Goal: Transaction & Acquisition: Download file/media

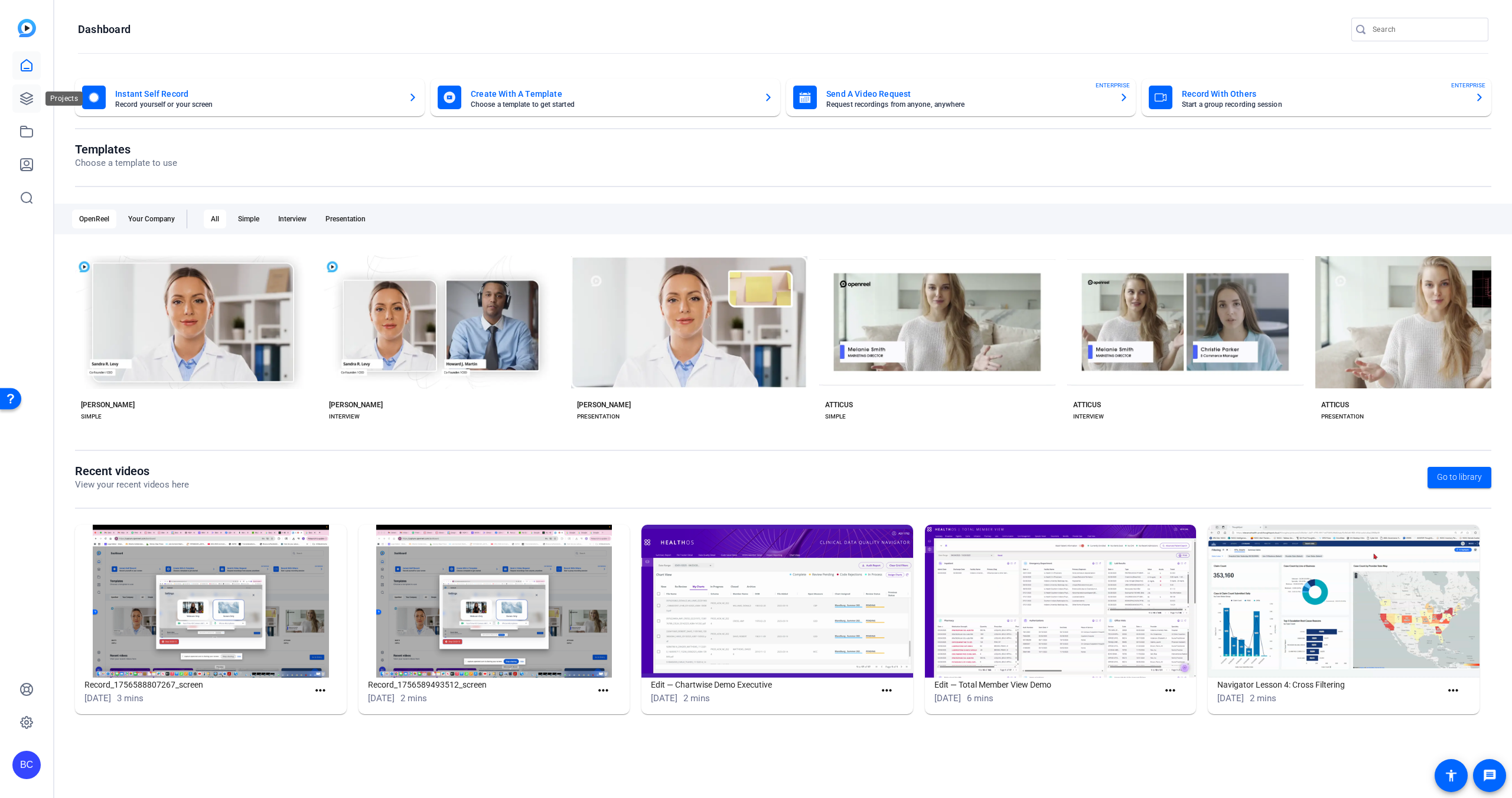
click at [27, 95] on icon at bounding box center [26, 98] width 14 height 14
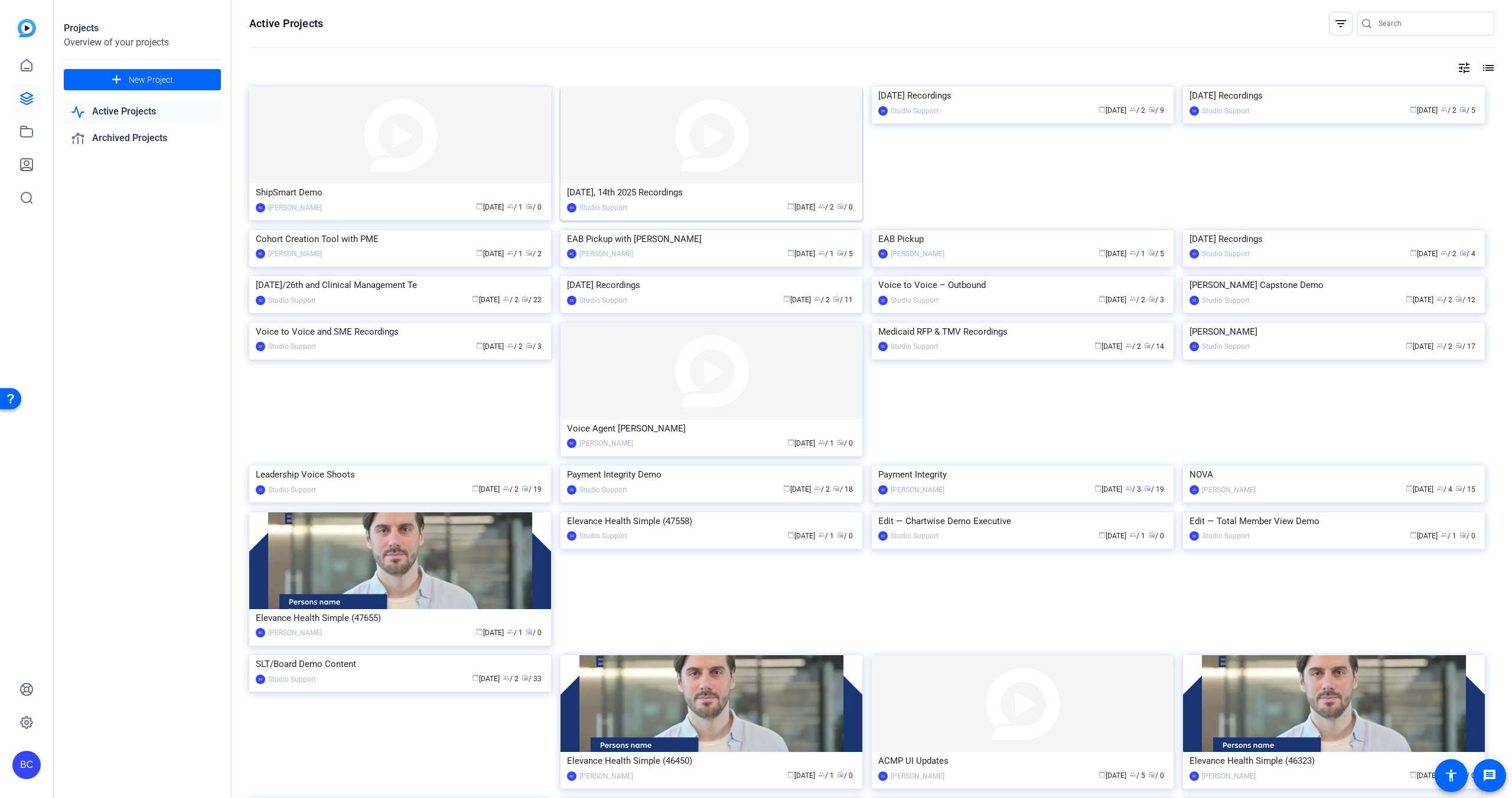
click at [632, 198] on div "Oct 13th, 14th 2025 Recordings" at bounding box center [711, 193] width 289 height 18
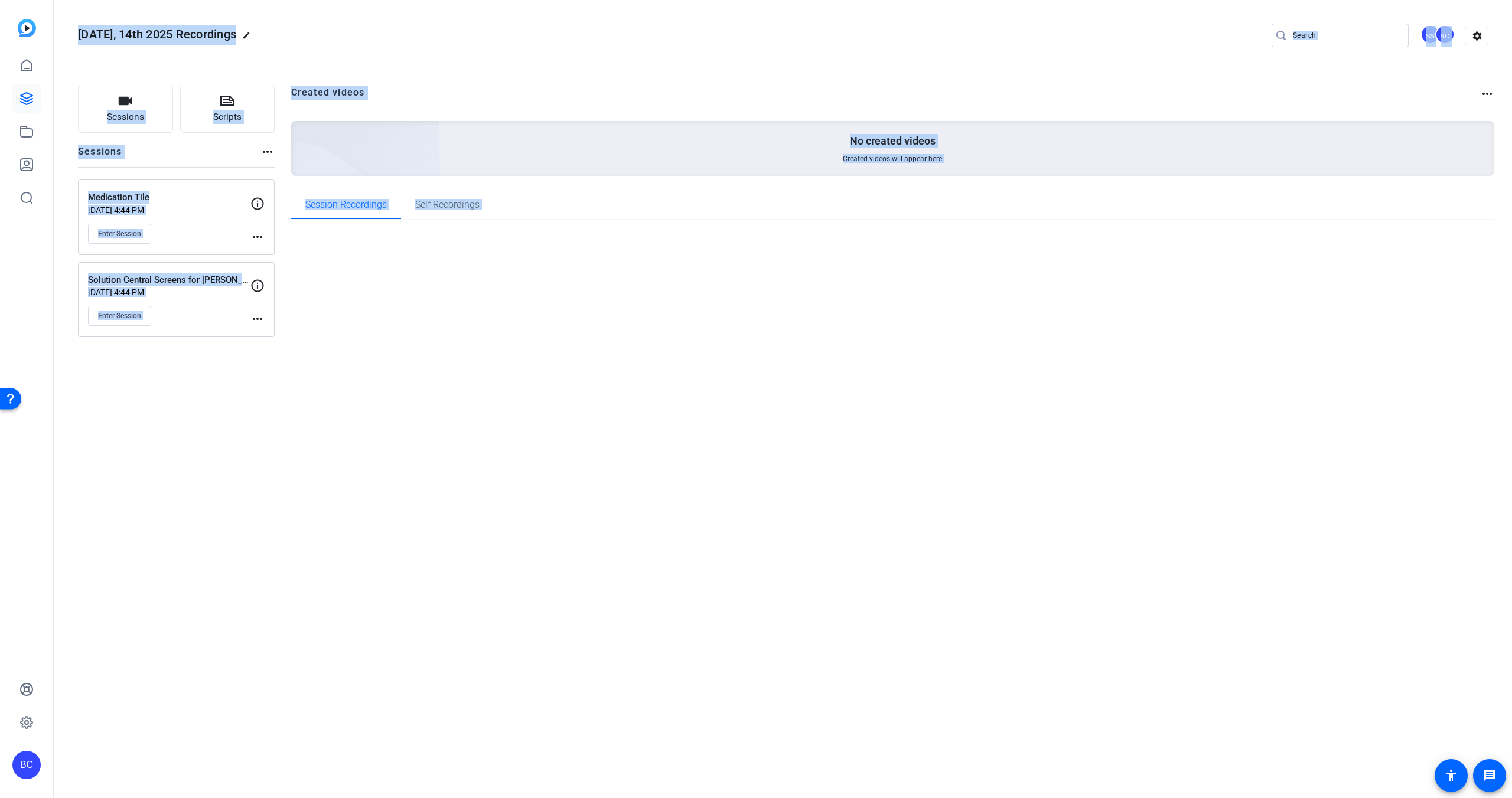
click at [632, 198] on div "Created videos more_horiz No created videos Created videos will appear here Ses…" at bounding box center [893, 211] width 1204 height 252
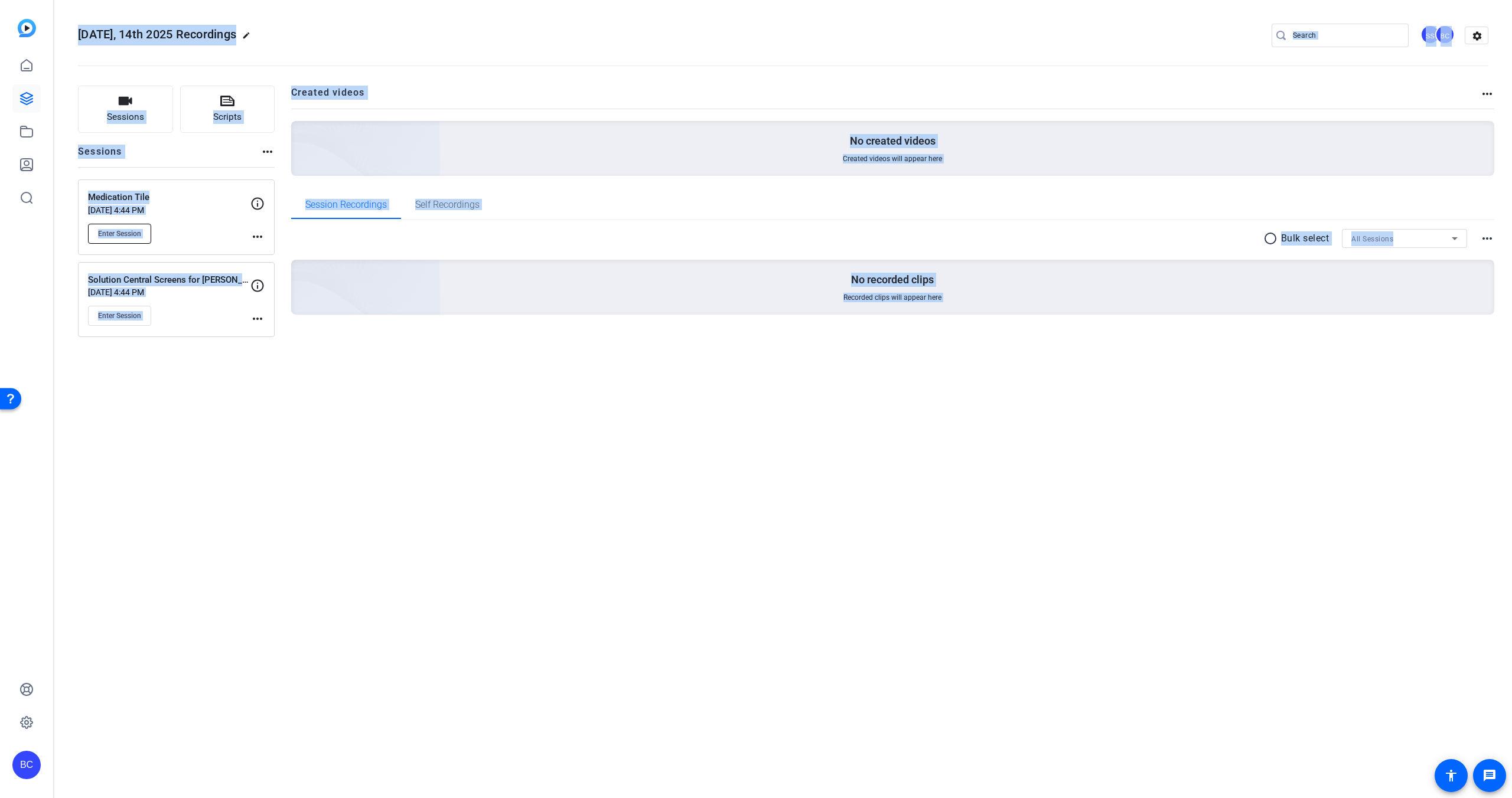
click at [123, 234] on span "Enter Session" at bounding box center [120, 233] width 43 height 10
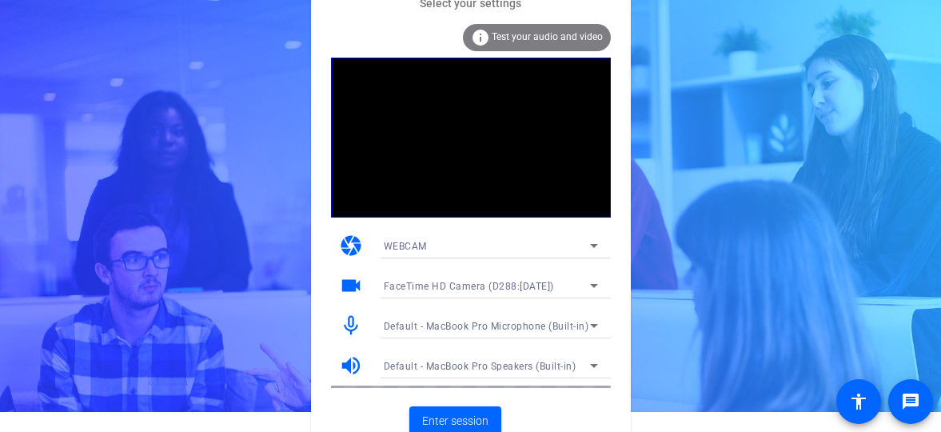
scroll to position [21, 0]
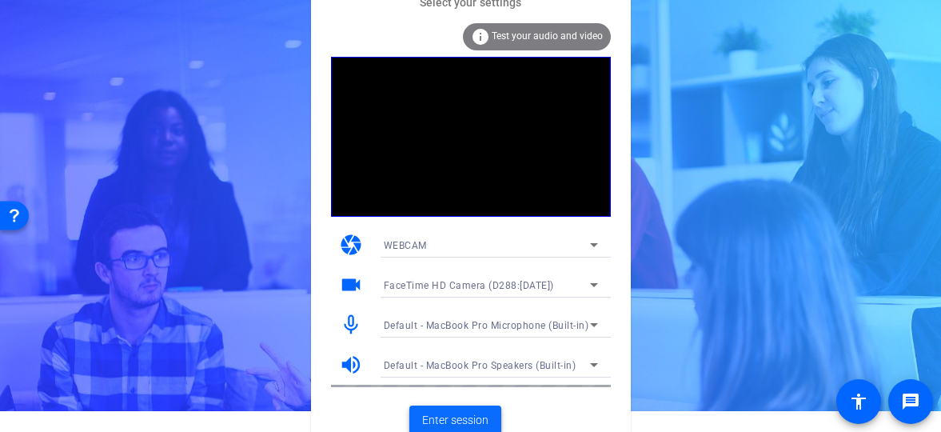
click at [459, 414] on span "Enter session" at bounding box center [455, 420] width 66 height 17
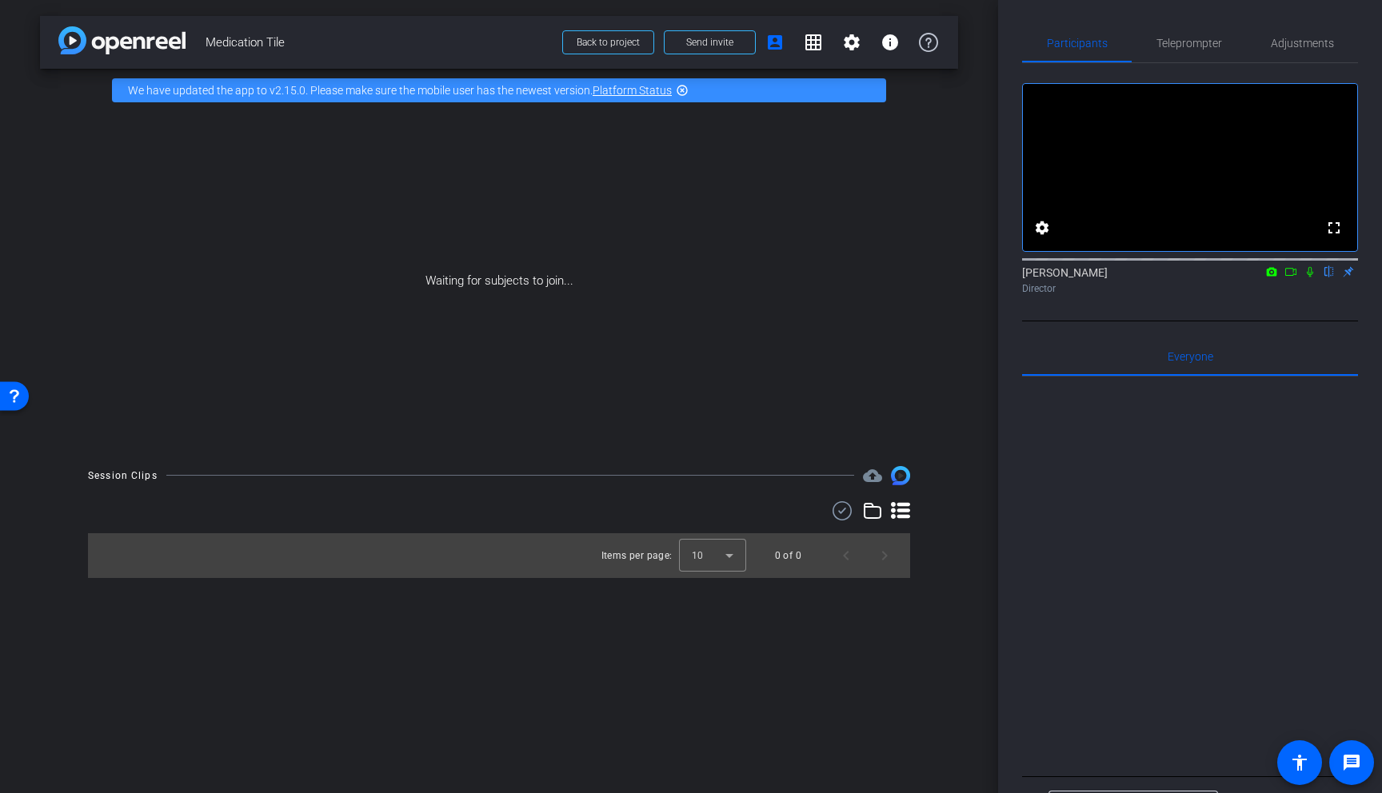
click at [1313, 278] on icon at bounding box center [1310, 271] width 13 height 11
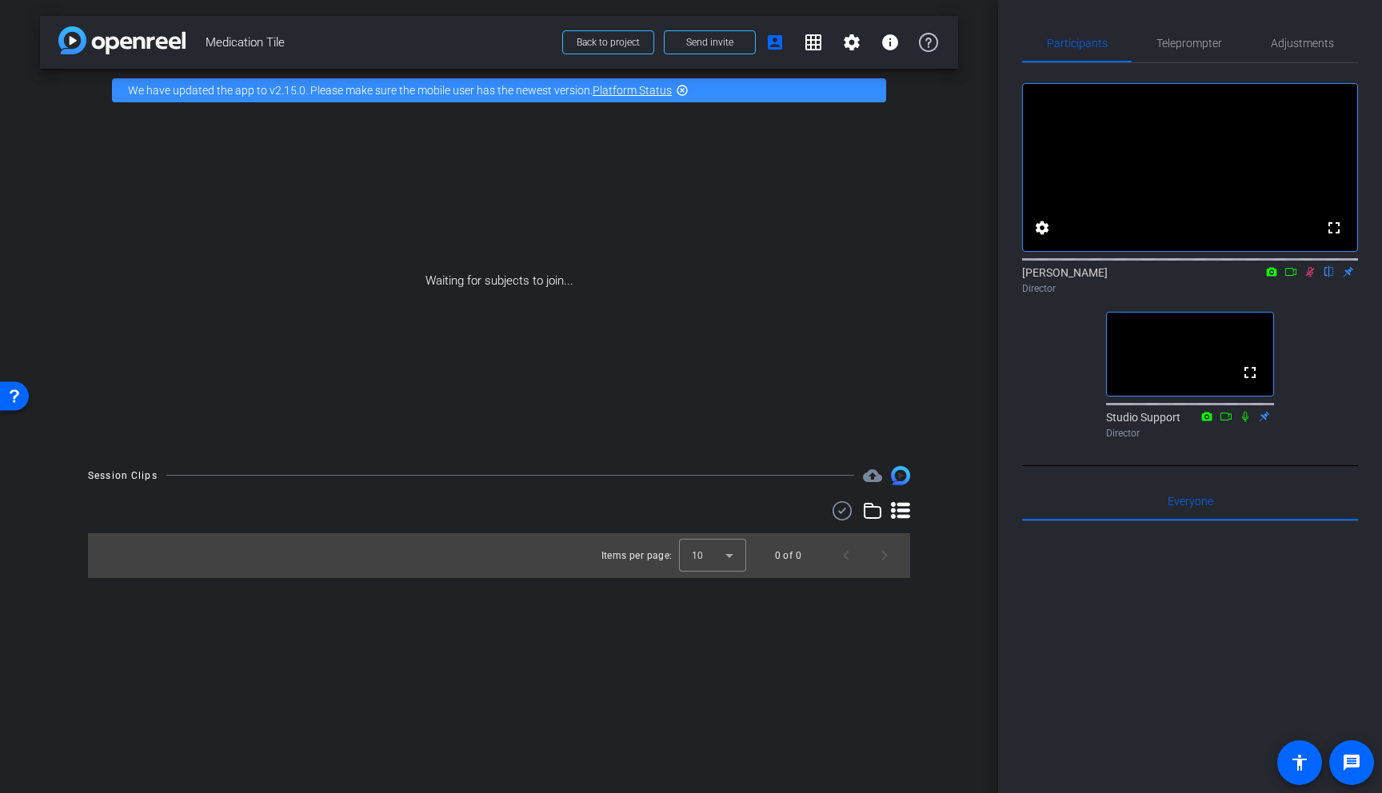
click at [1308, 278] on icon at bounding box center [1310, 272] width 9 height 10
click at [1309, 278] on icon at bounding box center [1310, 271] width 13 height 11
click at [1272, 278] on icon at bounding box center [1271, 271] width 13 height 11
click at [1273, 293] on div at bounding box center [691, 396] width 1382 height 793
click at [1271, 276] on icon at bounding box center [1272, 271] width 10 height 9
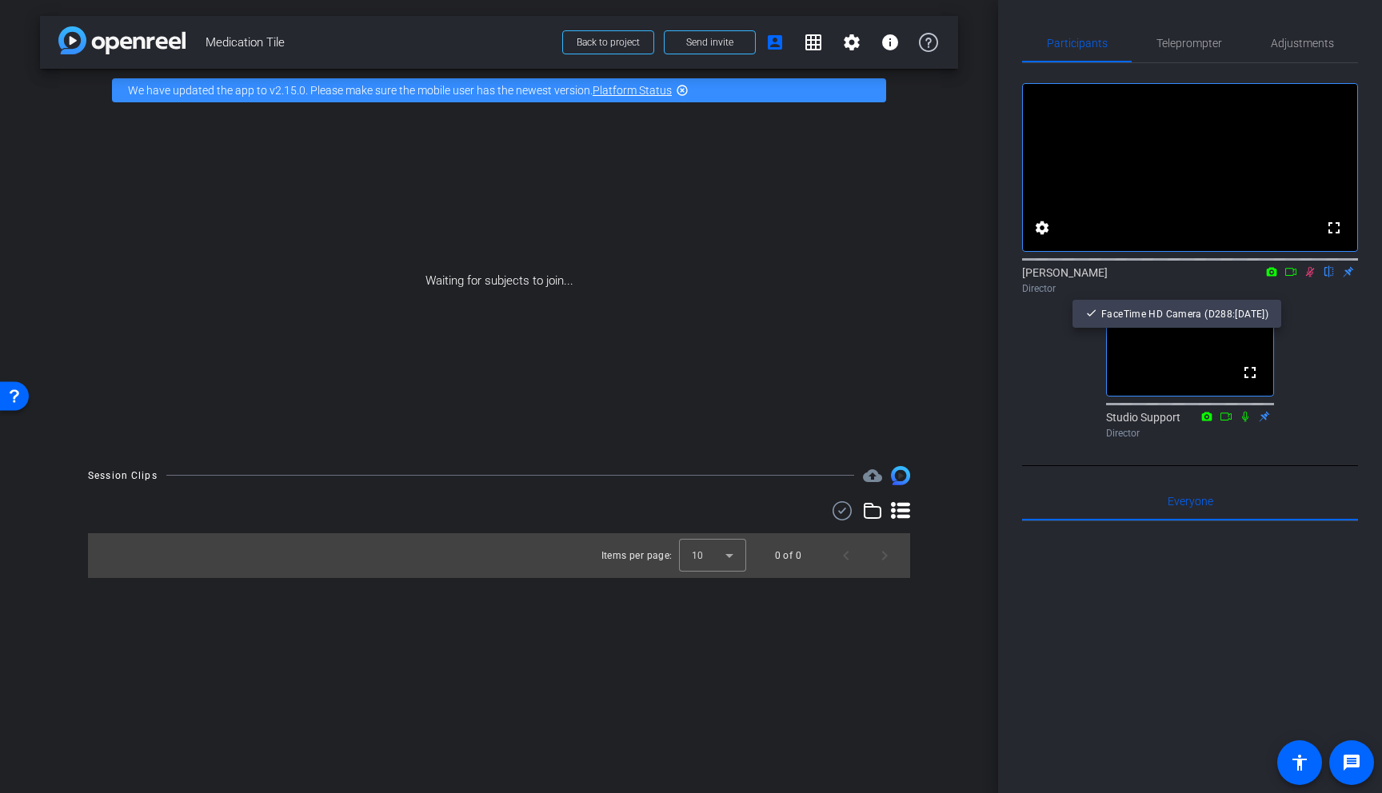
click at [1301, 309] on div at bounding box center [691, 396] width 1382 height 793
click at [1291, 278] on icon at bounding box center [1290, 271] width 13 height 11
click at [1310, 278] on icon at bounding box center [1310, 271] width 13 height 11
click at [1316, 279] on mat-icon at bounding box center [1309, 272] width 19 height 14
click at [1311, 278] on icon at bounding box center [1310, 271] width 13 height 11
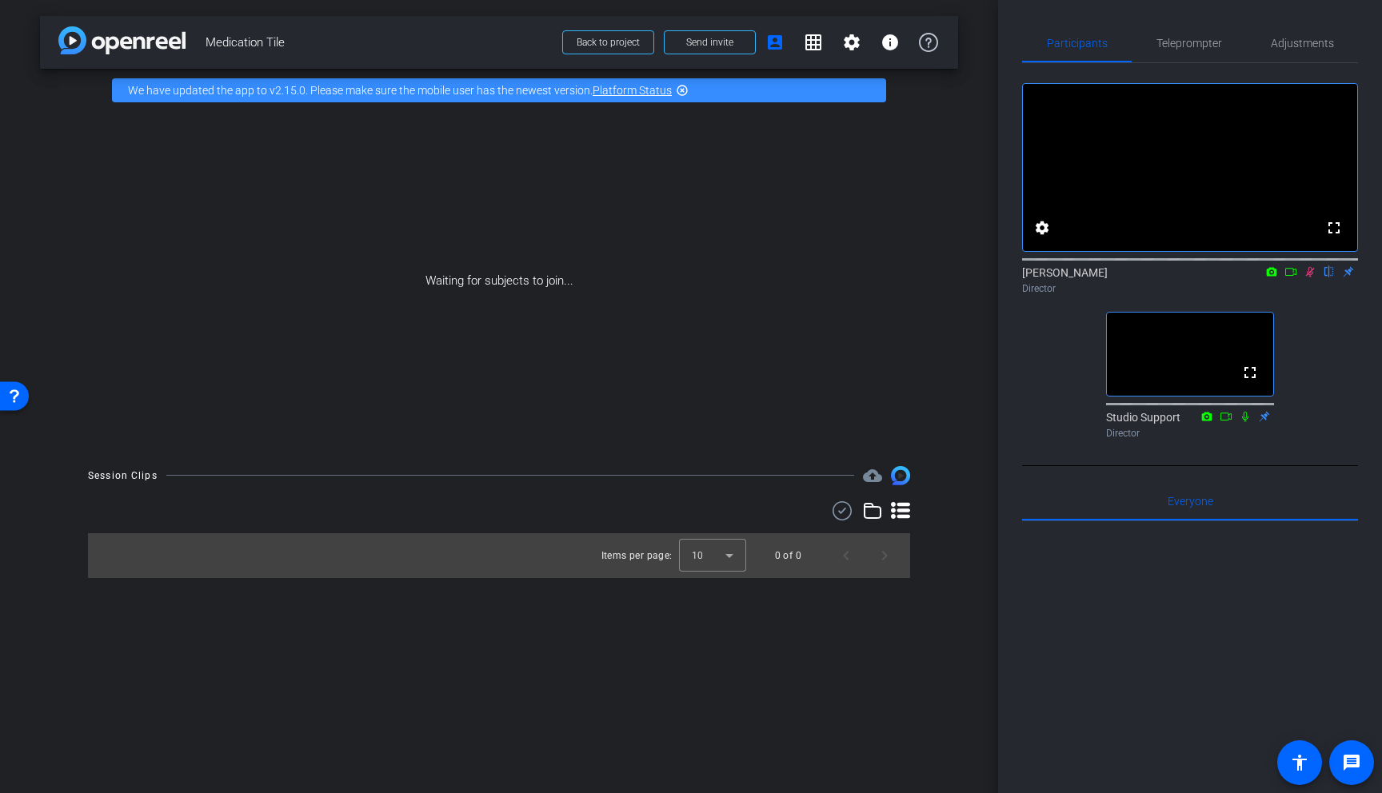
drag, startPoint x: 1291, startPoint y: 293, endPoint x: 1298, endPoint y: 297, distance: 8.2
click at [1291, 278] on icon at bounding box center [1290, 271] width 13 height 11
click at [1312, 276] on icon at bounding box center [1309, 271] width 9 height 9
click at [1308, 278] on icon at bounding box center [1310, 271] width 13 height 11
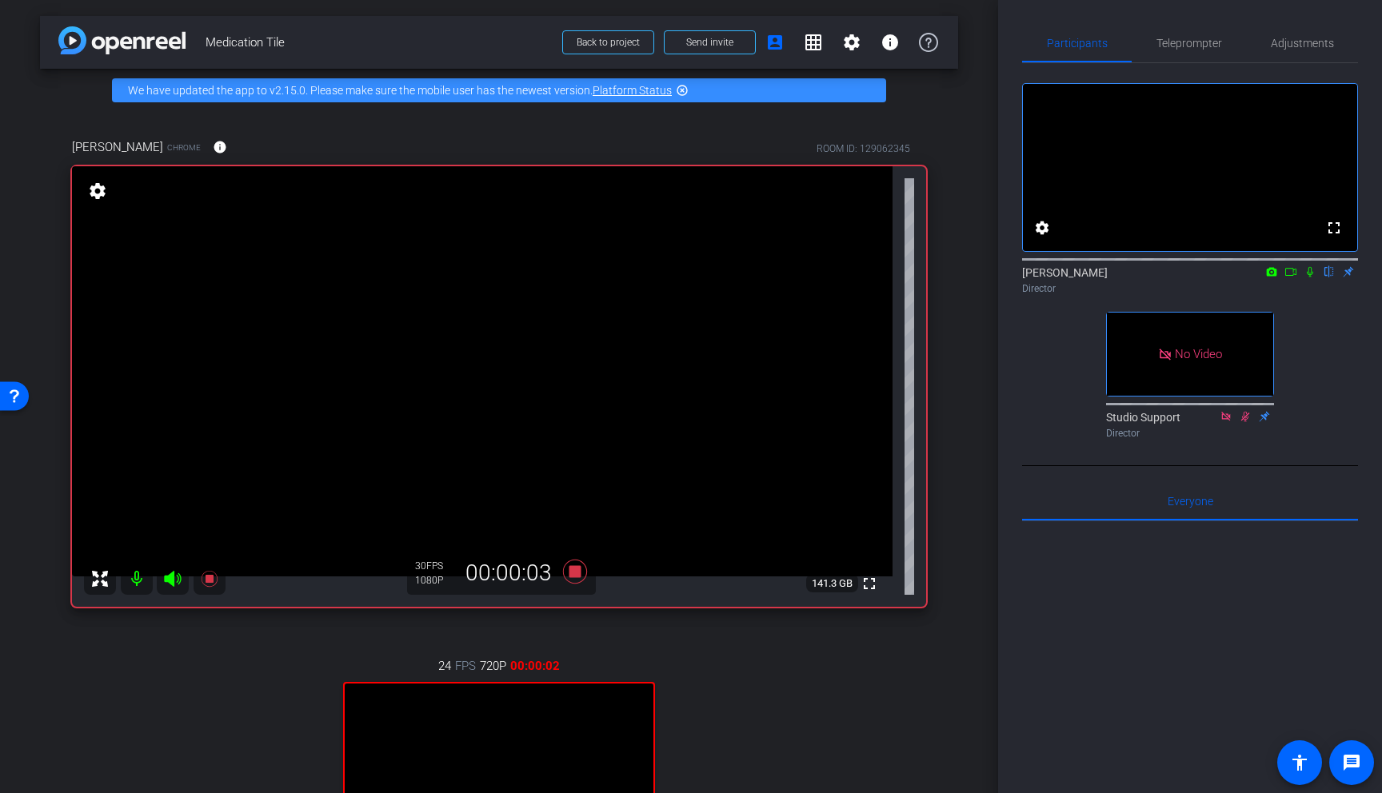
click at [1309, 278] on icon at bounding box center [1310, 271] width 13 height 11
click at [1311, 278] on icon at bounding box center [1310, 272] width 9 height 10
click at [1311, 278] on icon at bounding box center [1310, 272] width 6 height 10
click at [1313, 278] on icon at bounding box center [1310, 271] width 13 height 11
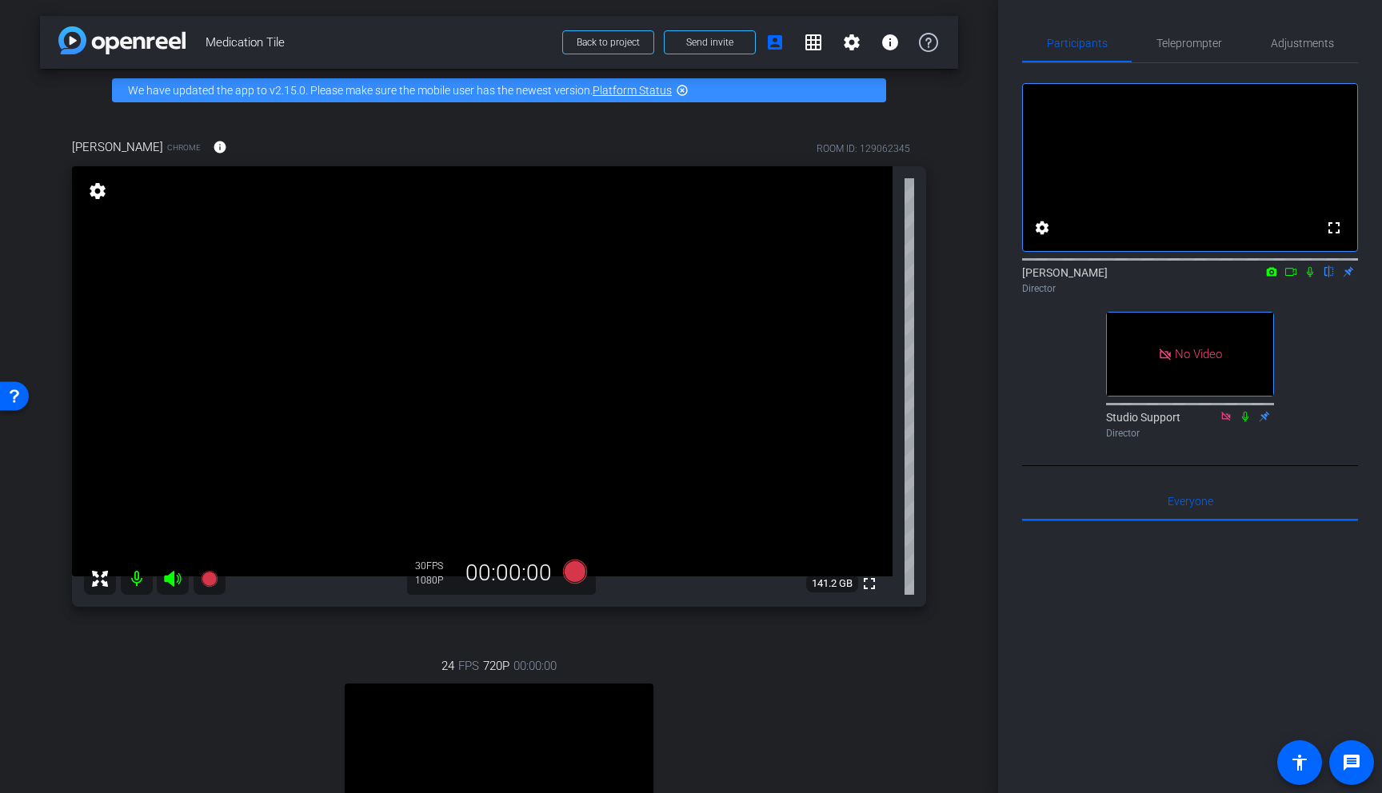
click at [1313, 278] on icon at bounding box center [1310, 271] width 13 height 11
click at [1312, 278] on icon at bounding box center [1310, 271] width 13 height 11
click at [1313, 278] on icon at bounding box center [1310, 271] width 13 height 11
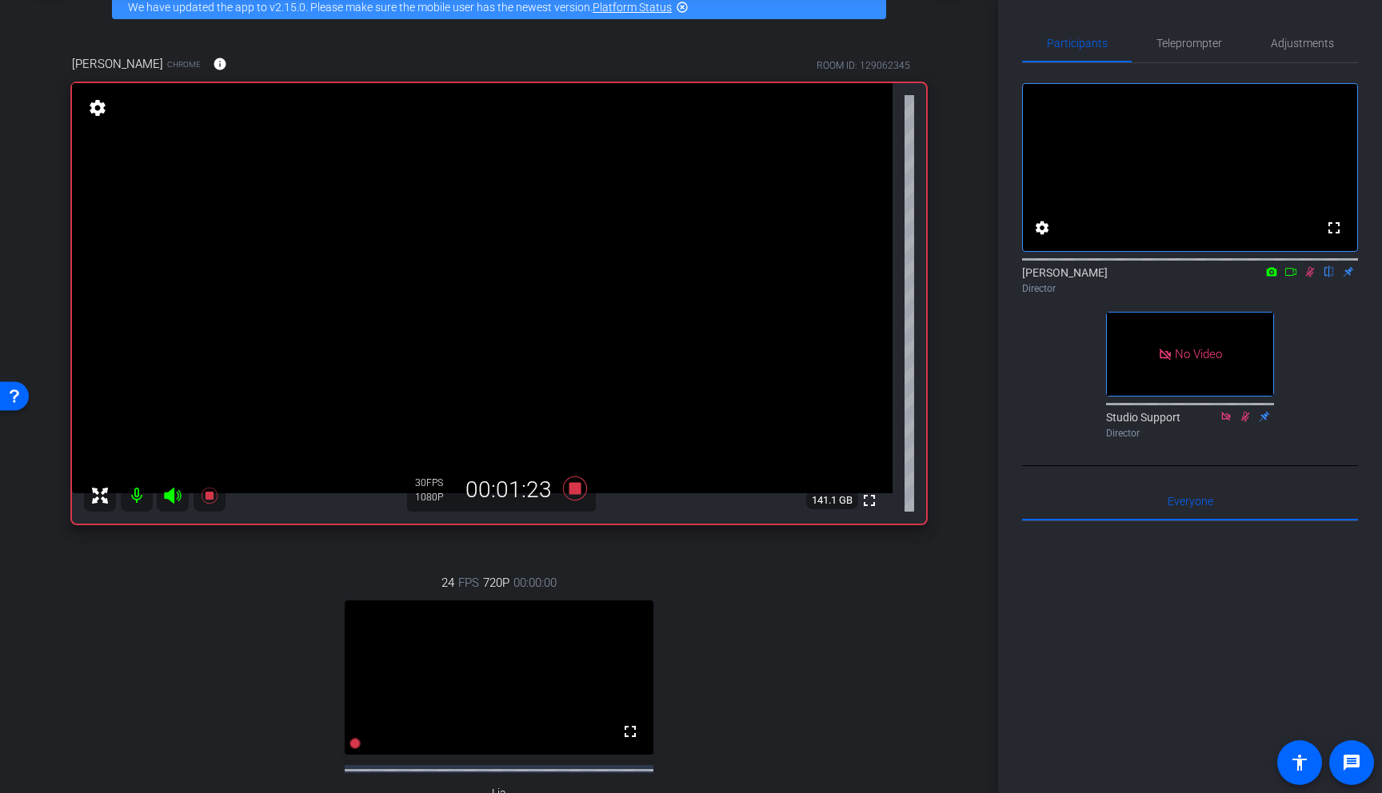
scroll to position [74, 0]
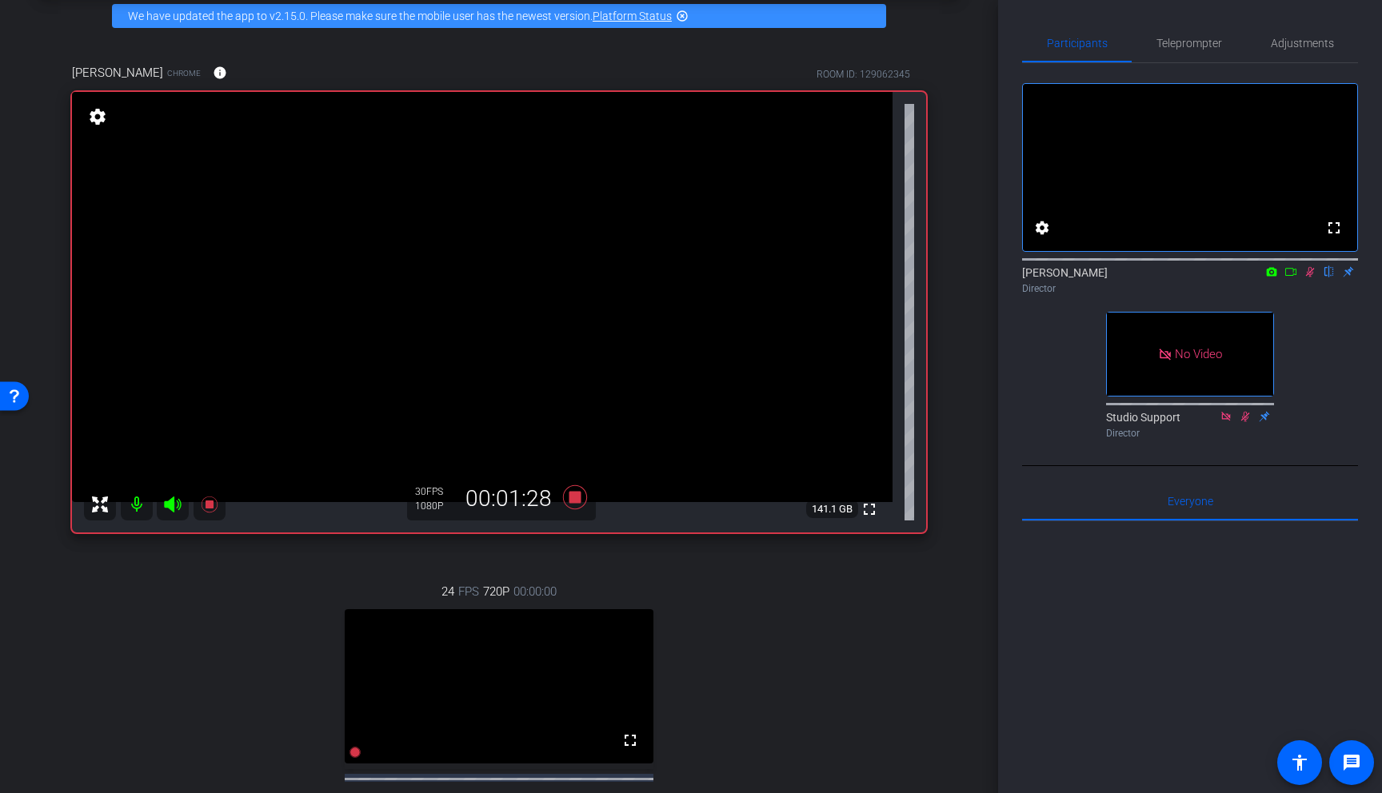
click at [1313, 278] on icon at bounding box center [1310, 271] width 13 height 11
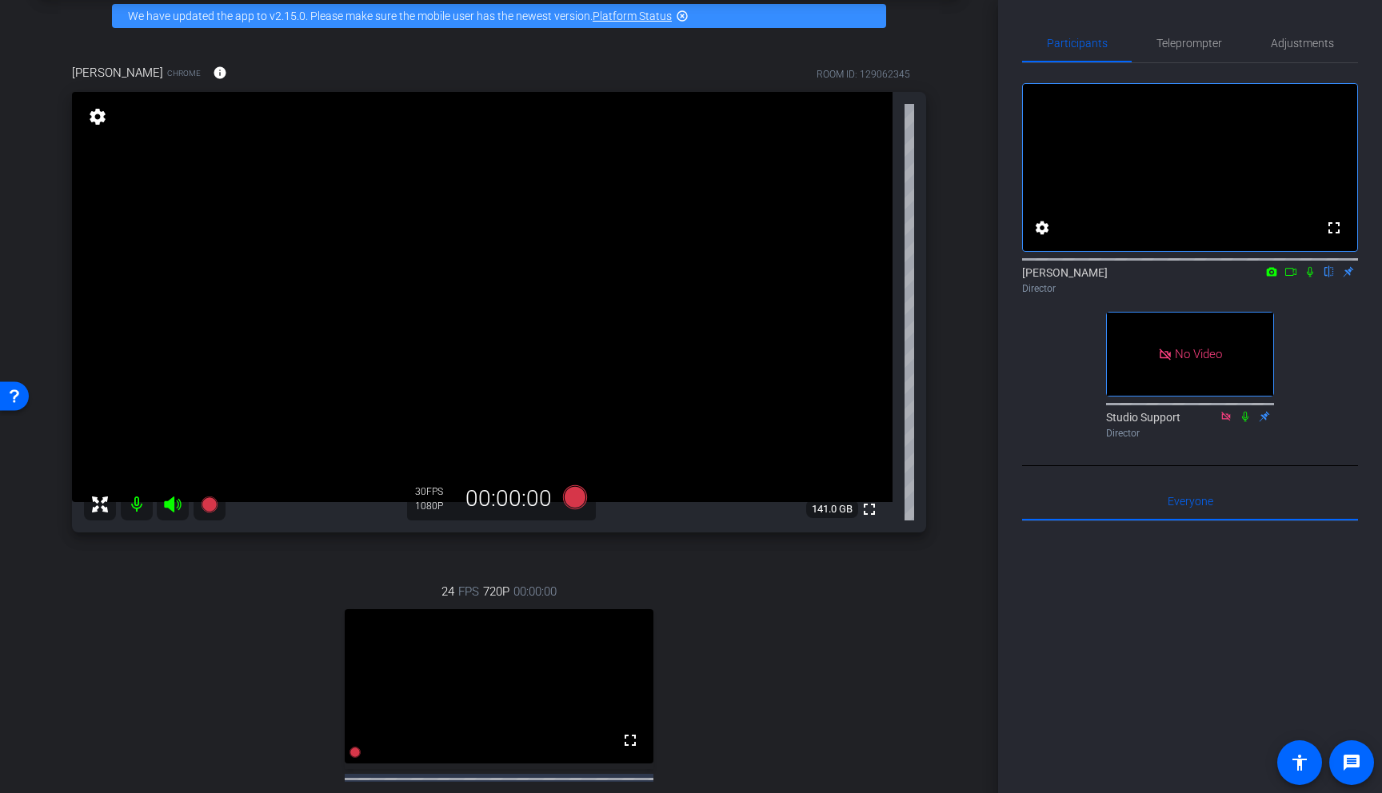
click at [1312, 278] on icon at bounding box center [1310, 272] width 6 height 10
click at [1312, 278] on icon at bounding box center [1310, 272] width 9 height 10
click at [1311, 278] on icon at bounding box center [1310, 271] width 13 height 11
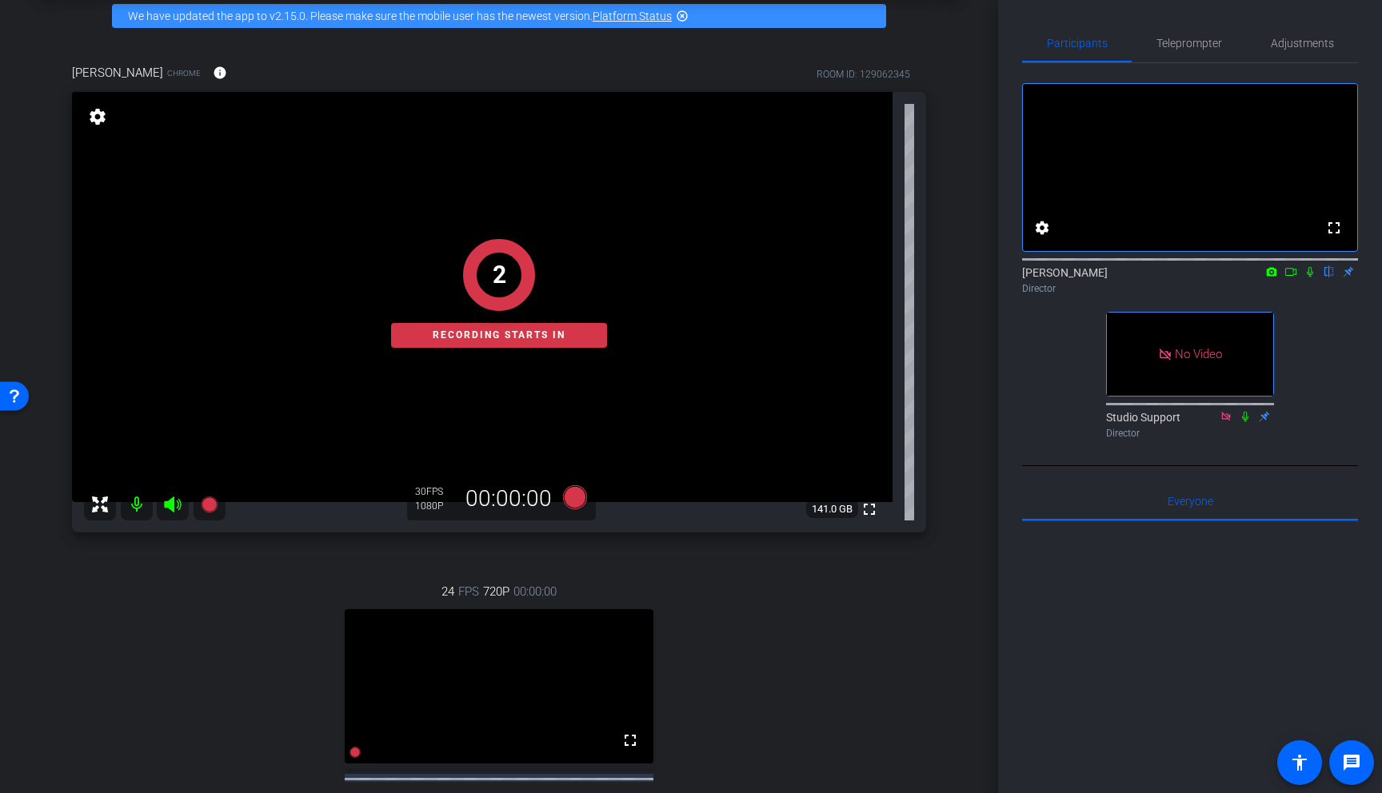
click at [1311, 278] on icon at bounding box center [1310, 271] width 13 height 11
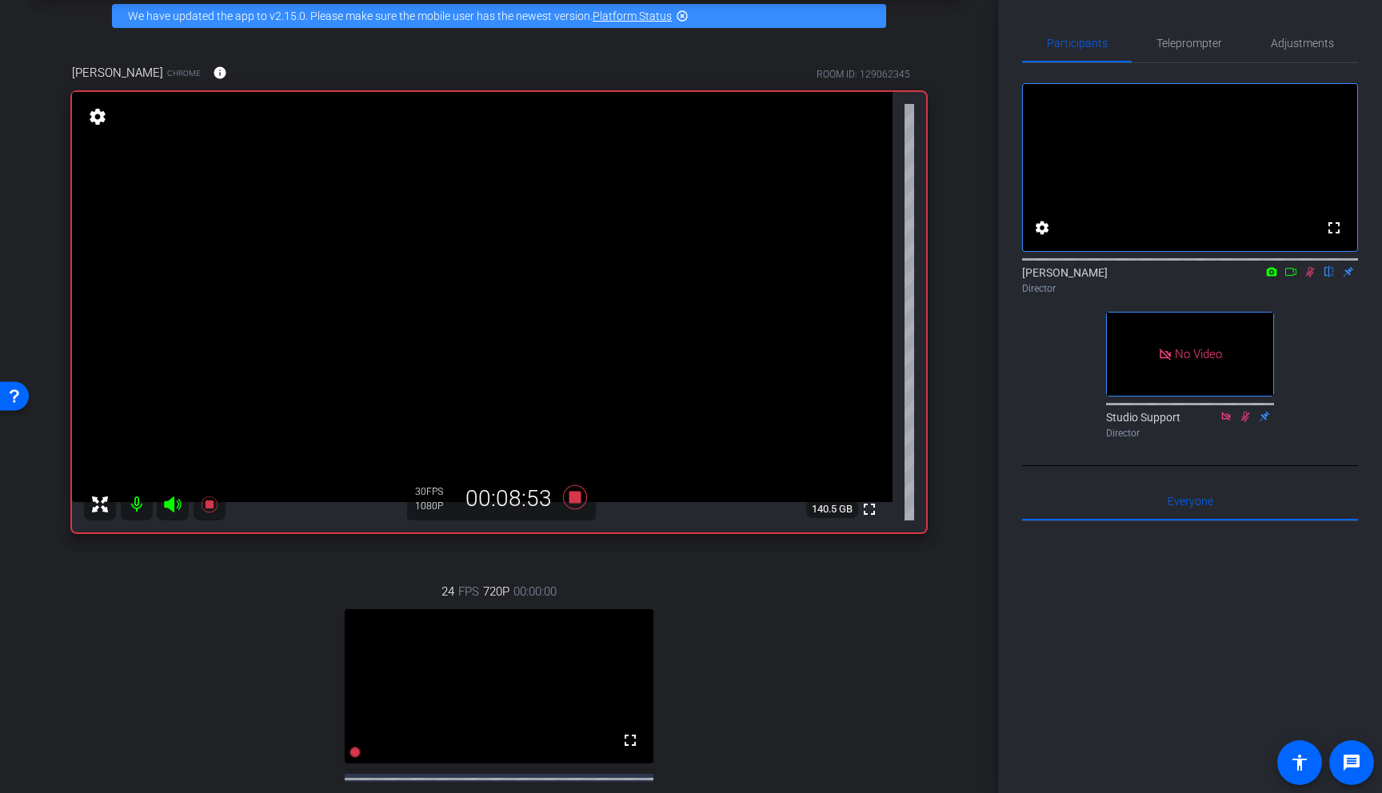
click at [1310, 278] on icon at bounding box center [1310, 272] width 9 height 10
click at [1311, 278] on icon at bounding box center [1310, 272] width 9 height 10
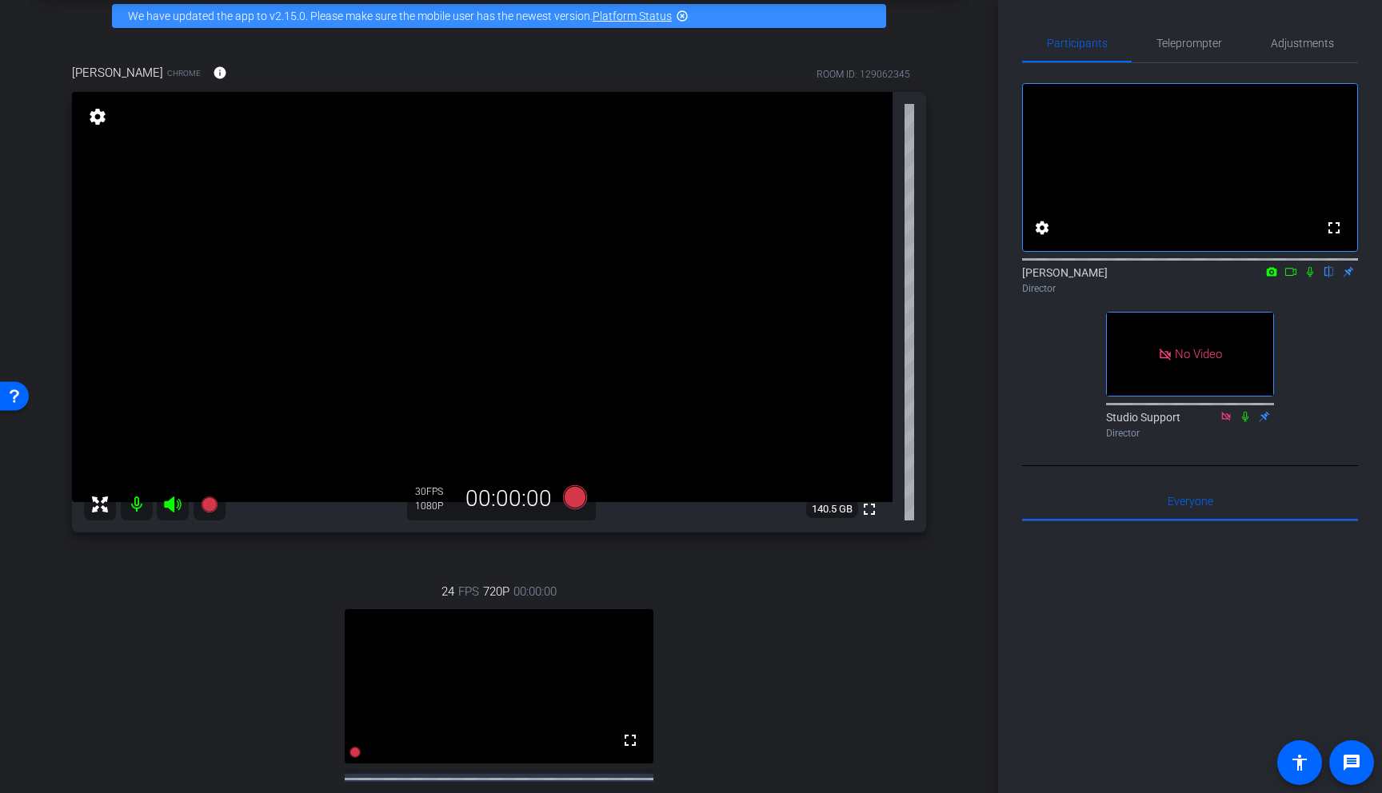
click at [1312, 278] on icon at bounding box center [1310, 271] width 13 height 11
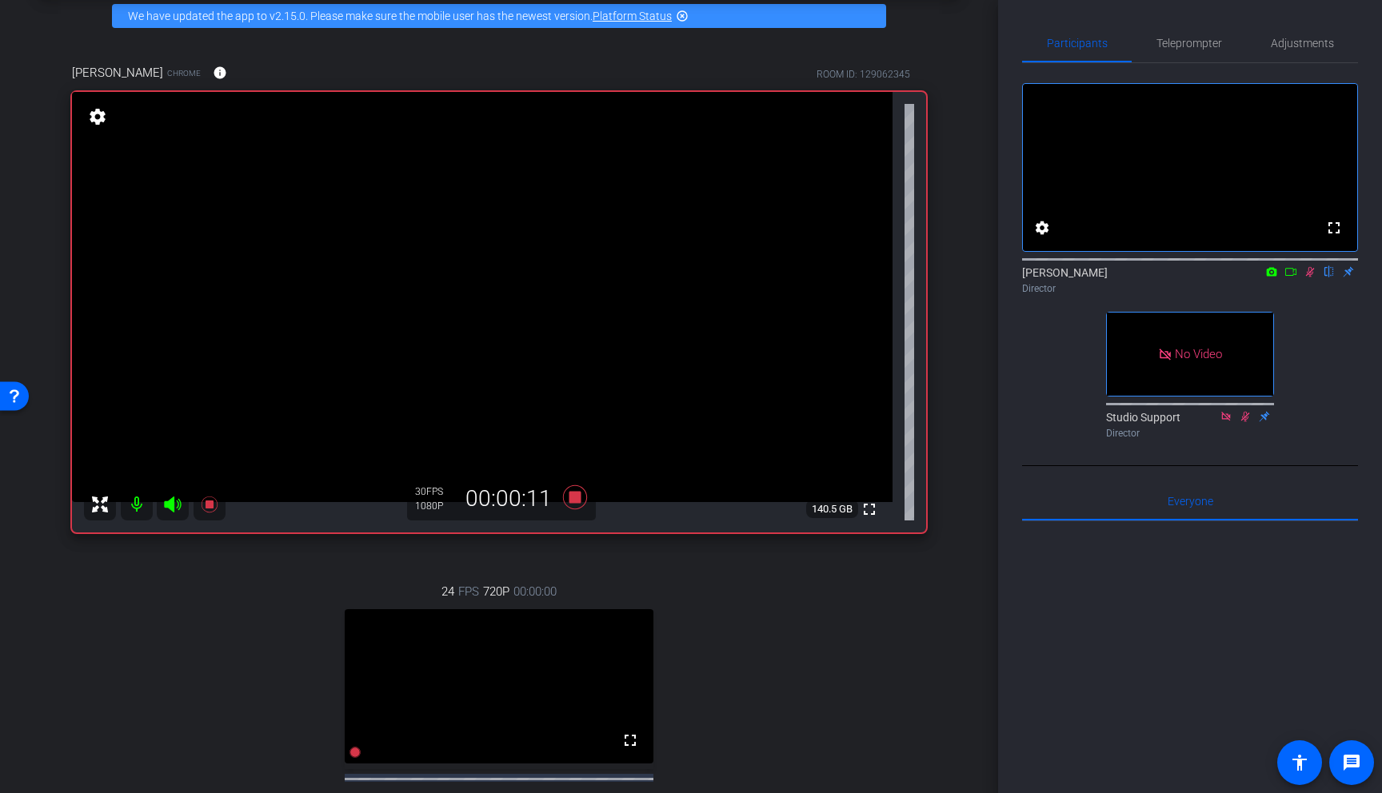
click at [1312, 278] on icon at bounding box center [1310, 271] width 13 height 11
click at [1314, 278] on icon at bounding box center [1310, 271] width 13 height 11
click at [1312, 278] on icon at bounding box center [1310, 271] width 13 height 11
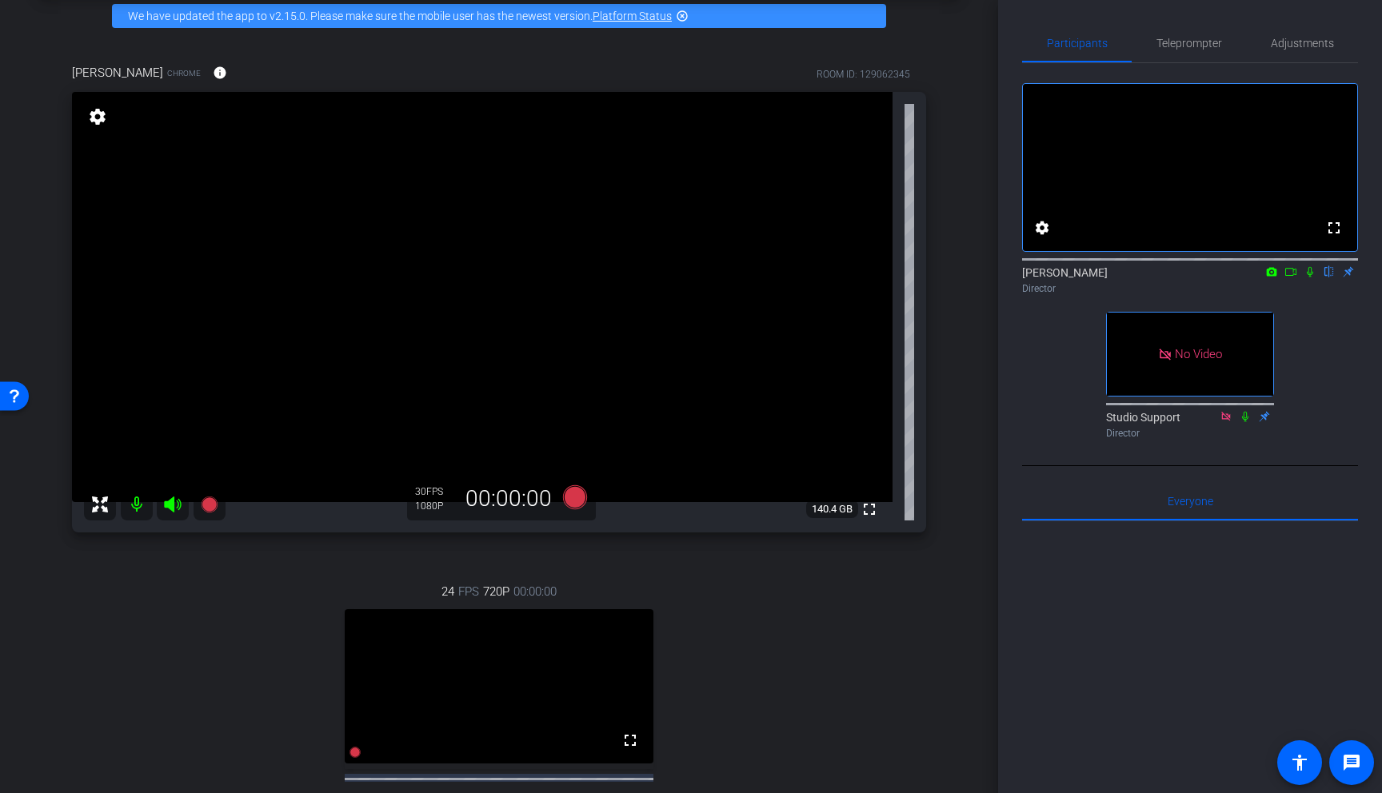
click at [1311, 278] on icon at bounding box center [1310, 271] width 13 height 11
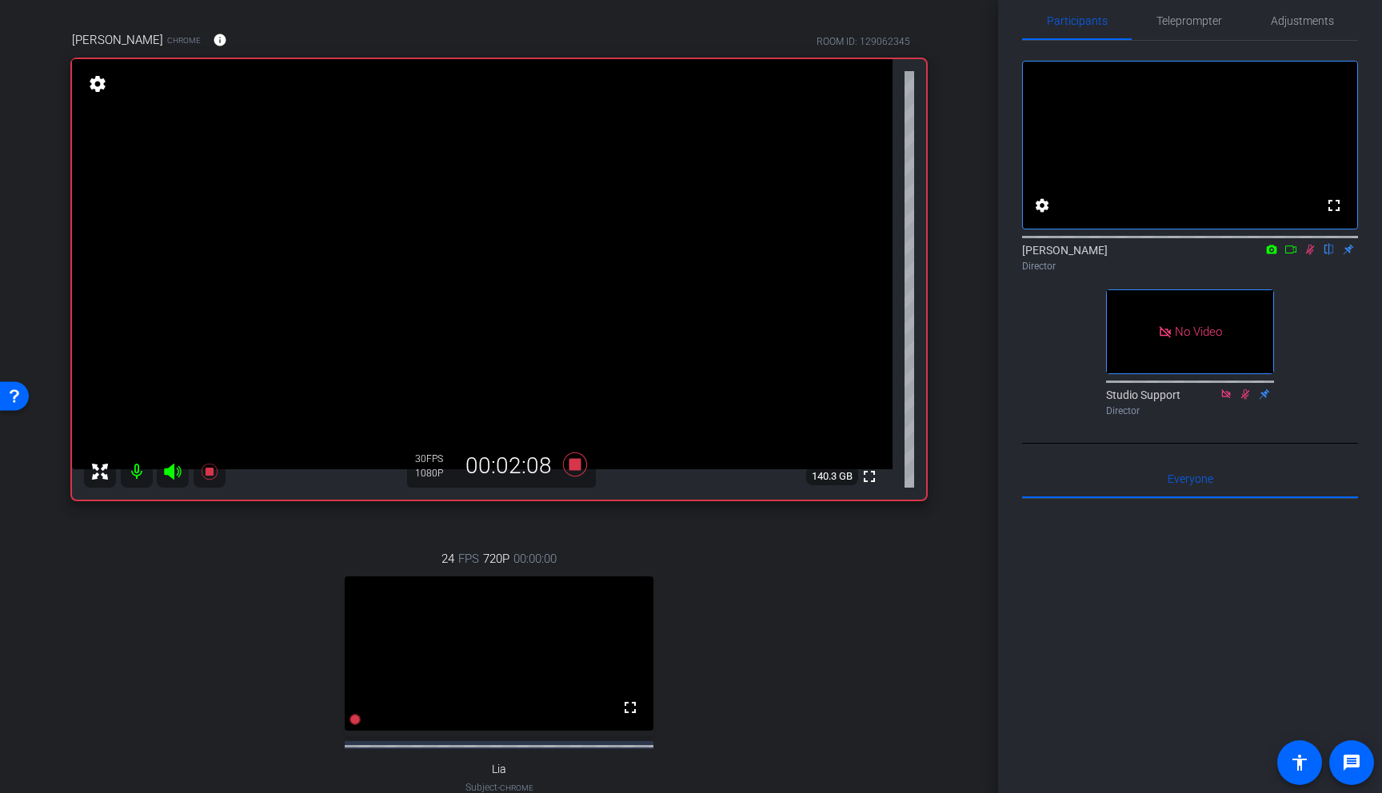
scroll to position [105, 0]
click at [1311, 255] on icon at bounding box center [1310, 249] width 13 height 11
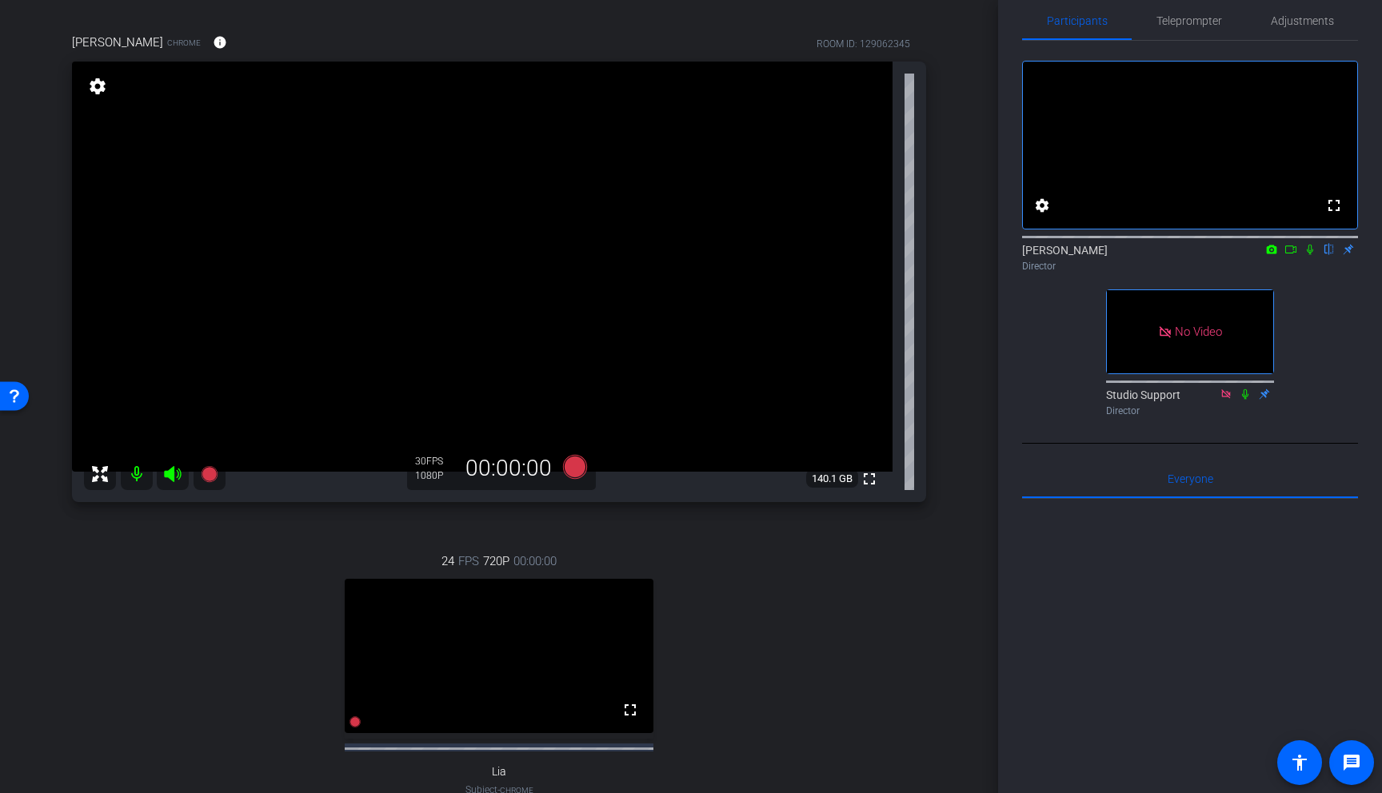
click at [1312, 255] on icon at bounding box center [1310, 249] width 13 height 11
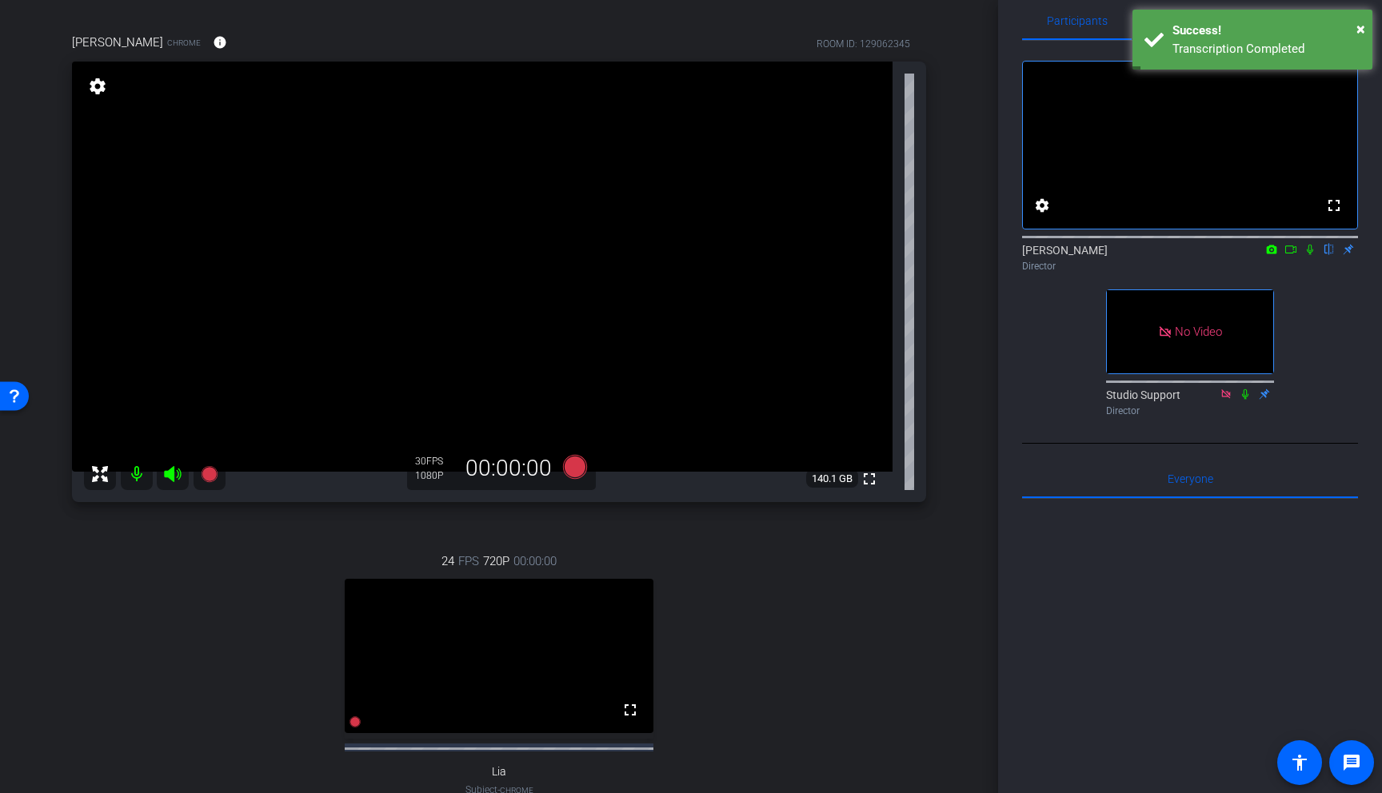
click at [1312, 255] on icon at bounding box center [1310, 249] width 13 height 11
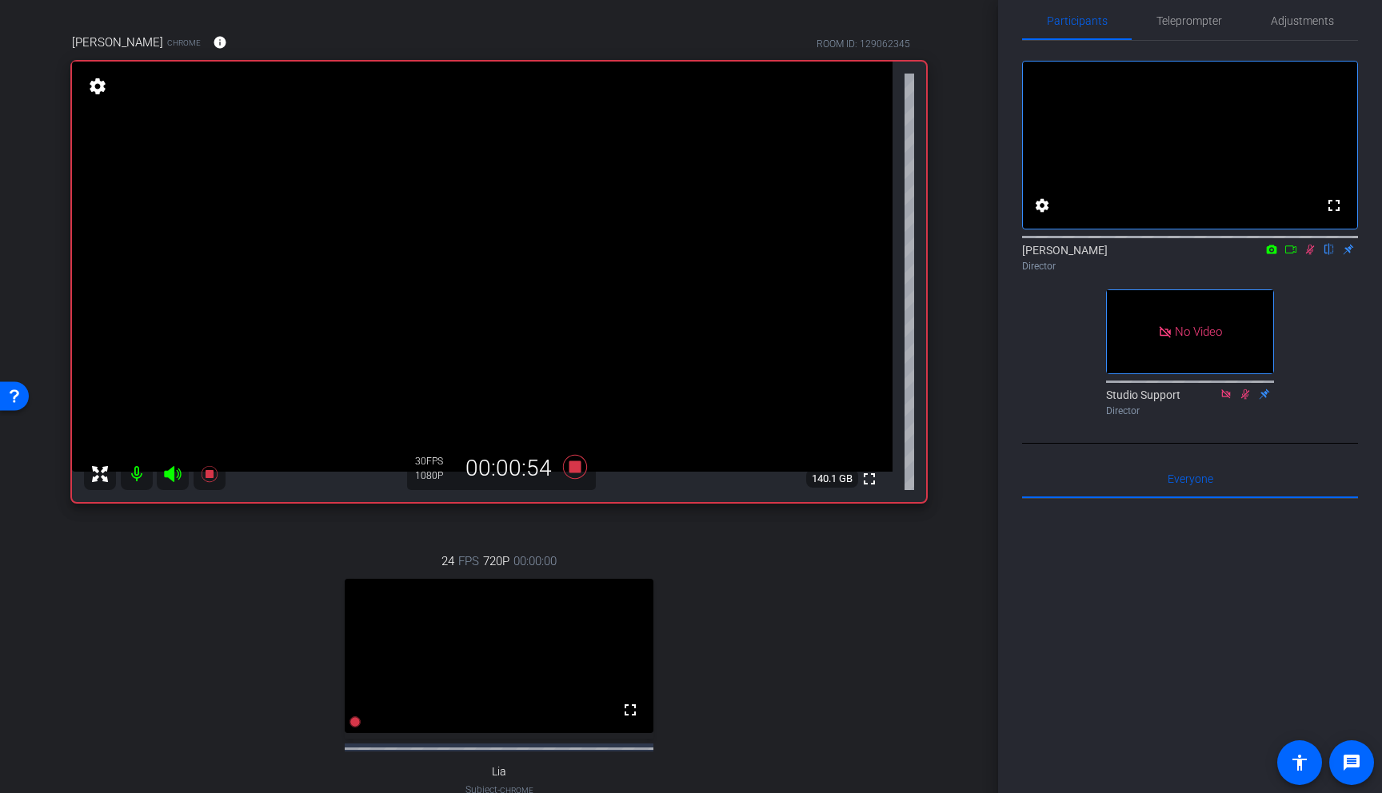
click at [1311, 255] on icon at bounding box center [1310, 249] width 13 height 11
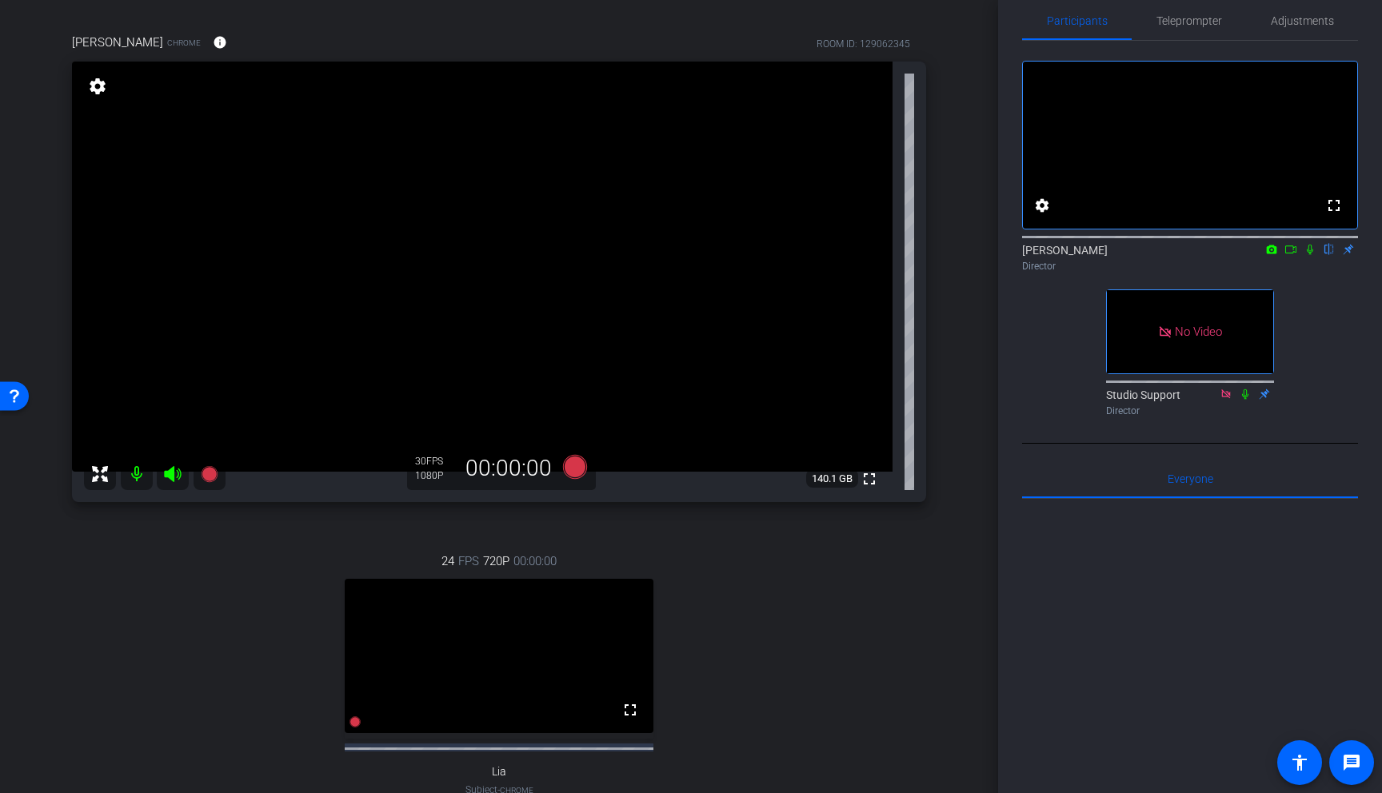
click at [1312, 255] on icon at bounding box center [1310, 250] width 6 height 10
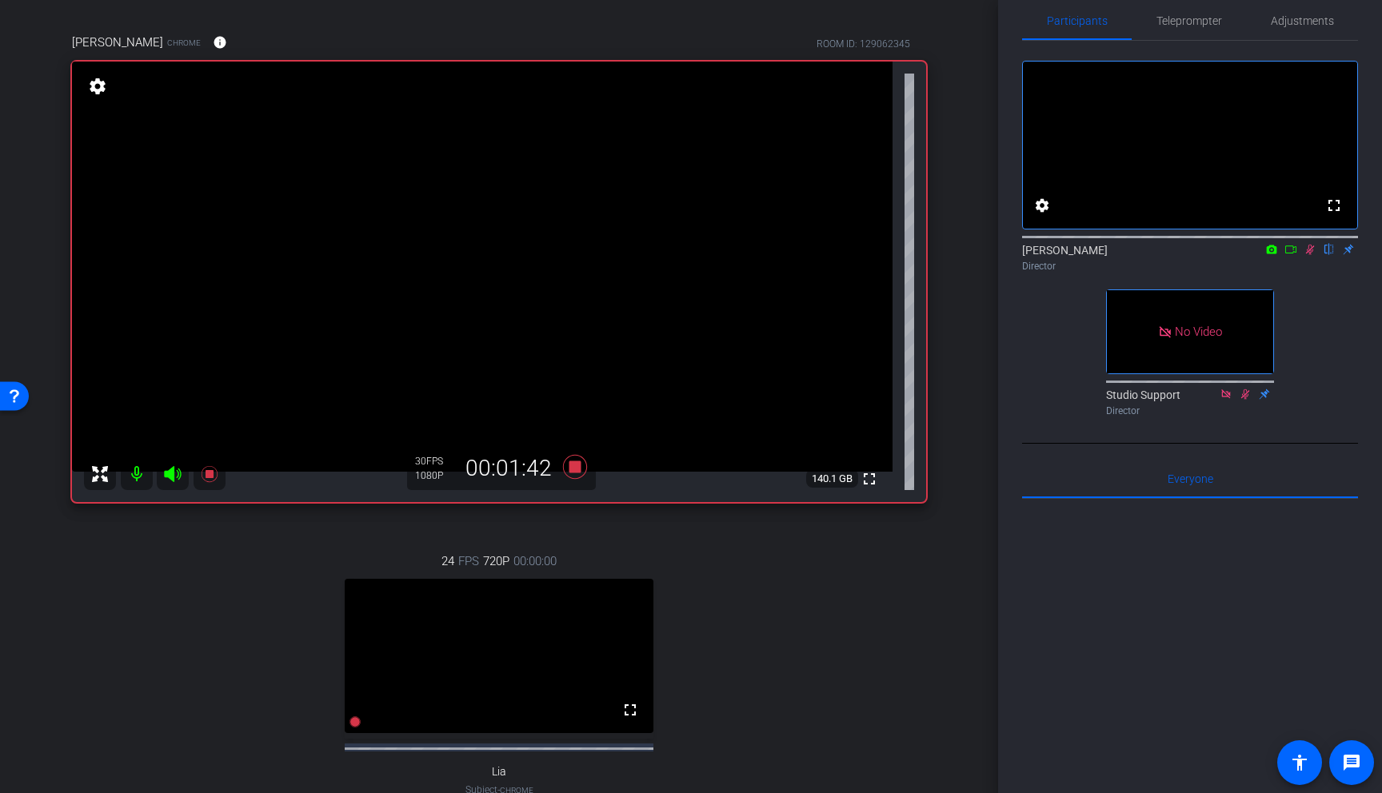
click at [1312, 255] on icon at bounding box center [1310, 250] width 9 height 10
click at [1313, 255] on icon at bounding box center [1310, 249] width 13 height 11
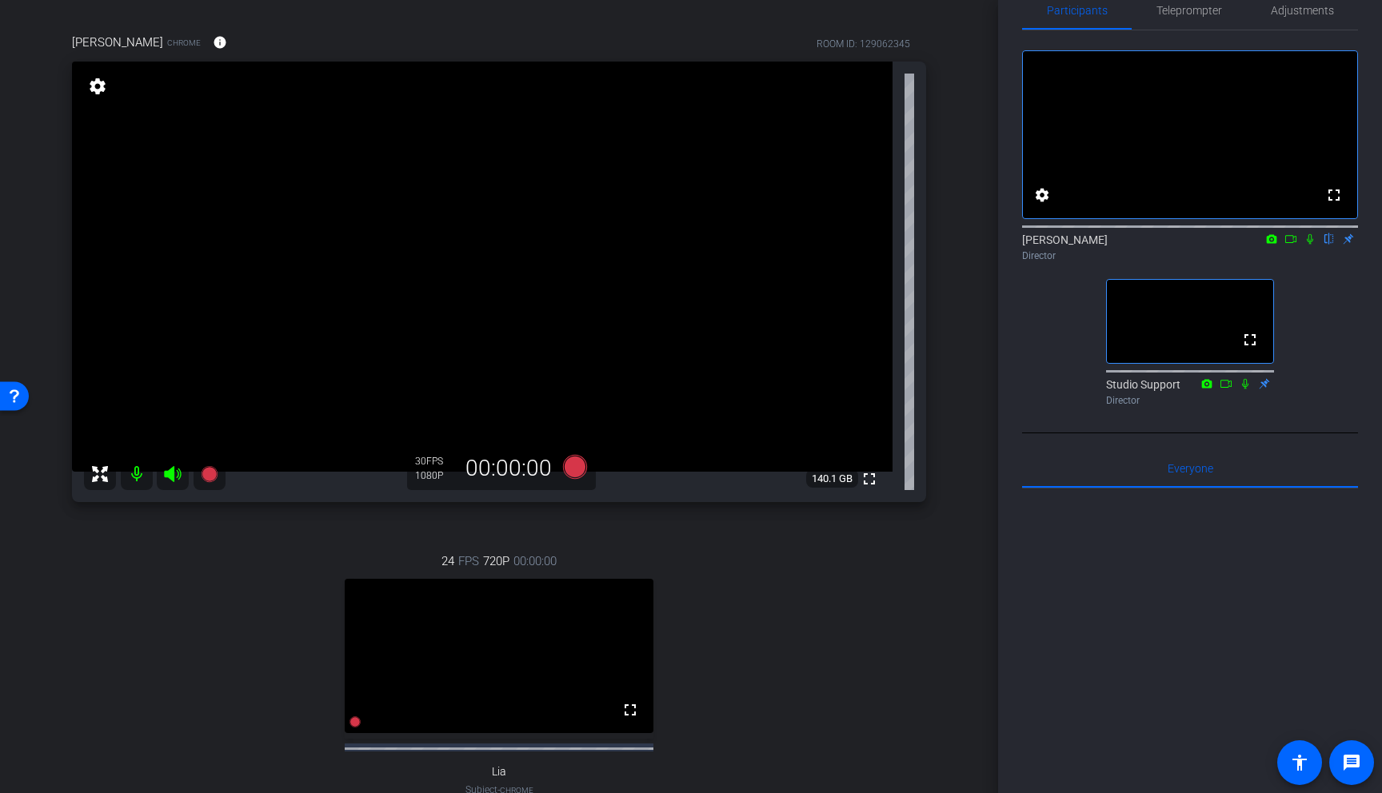
scroll to position [39, 0]
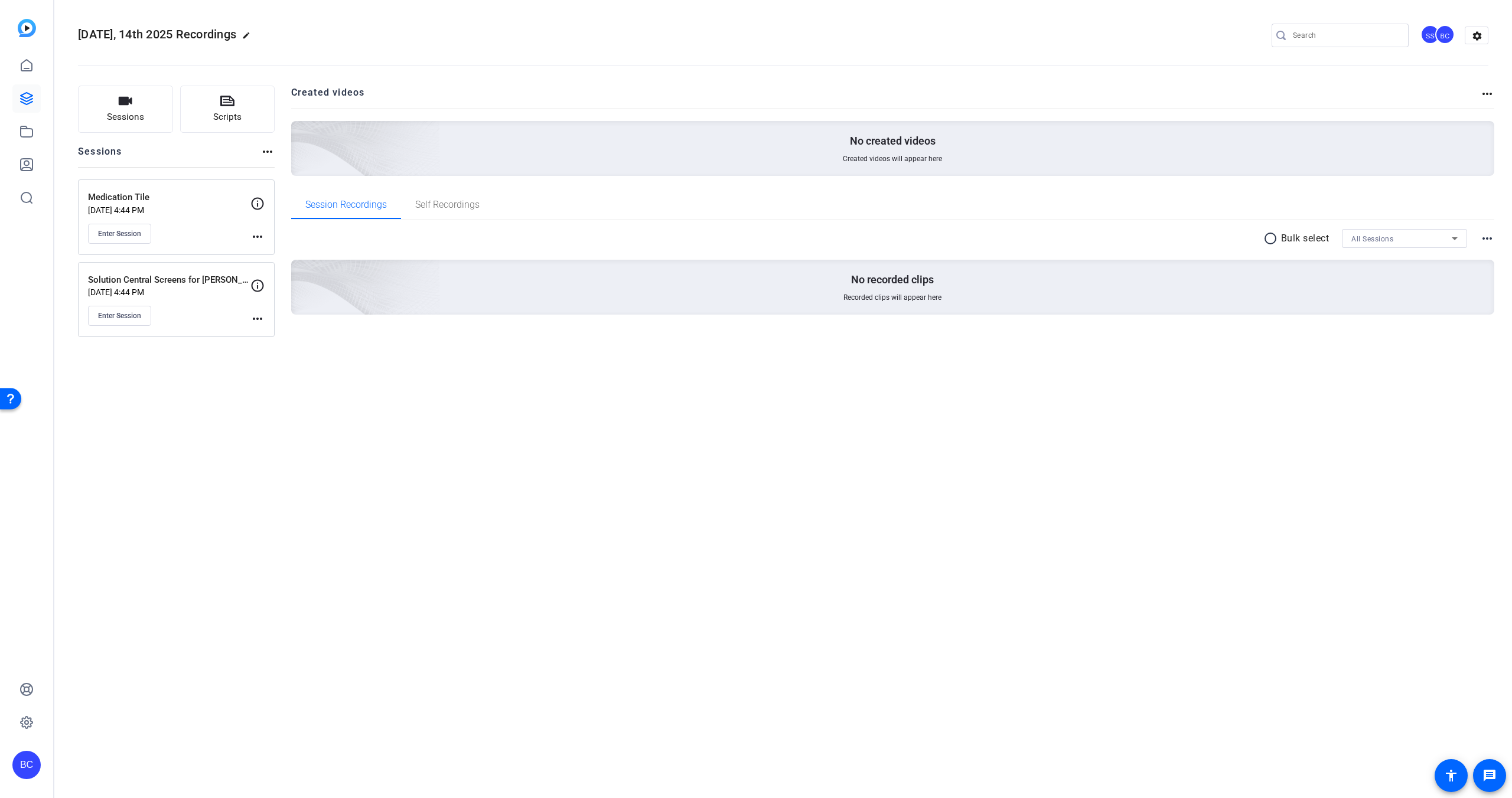
click at [185, 230] on div "Enter Session" at bounding box center [169, 233] width 163 height 20
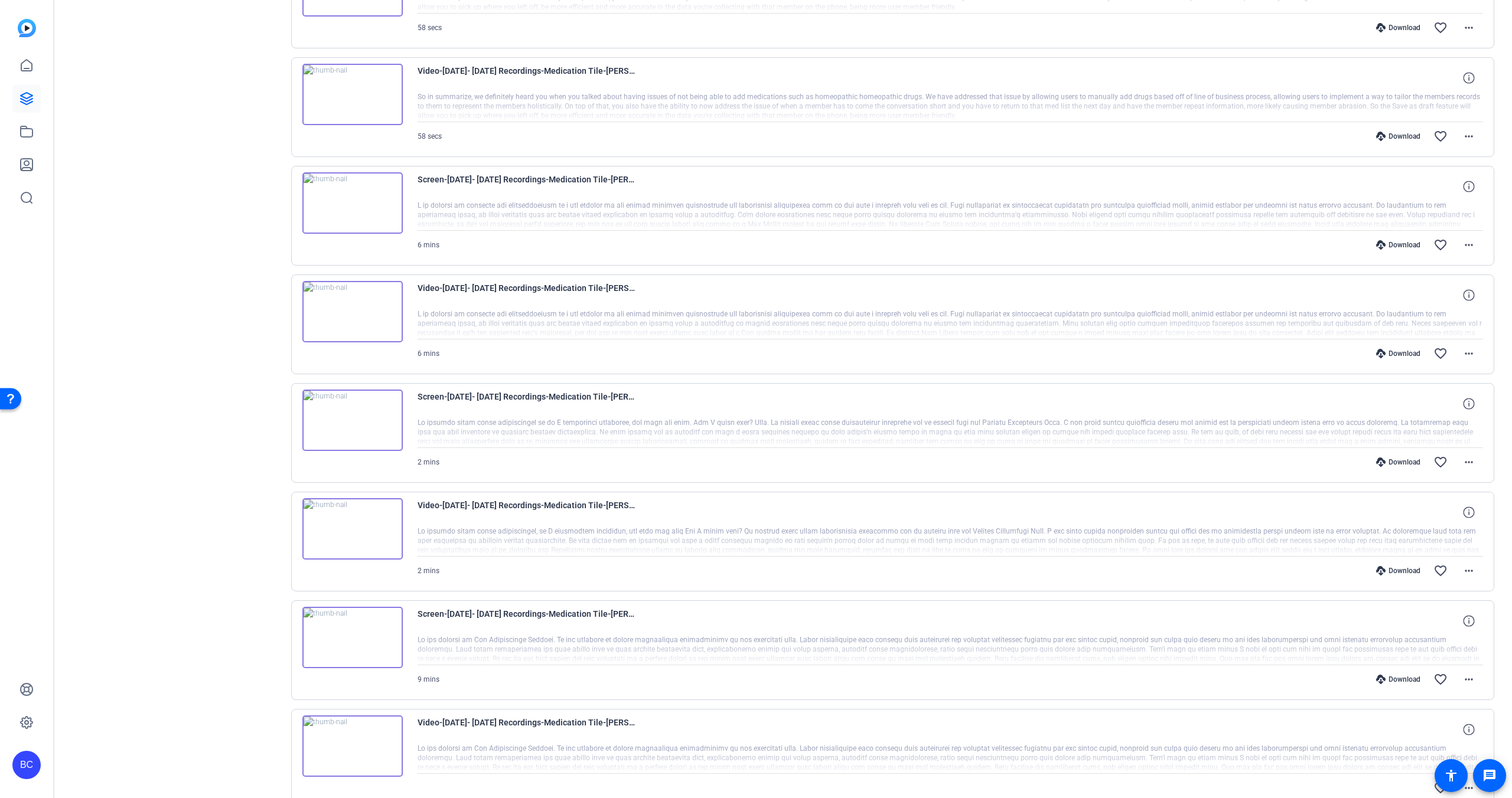
scroll to position [512, 0]
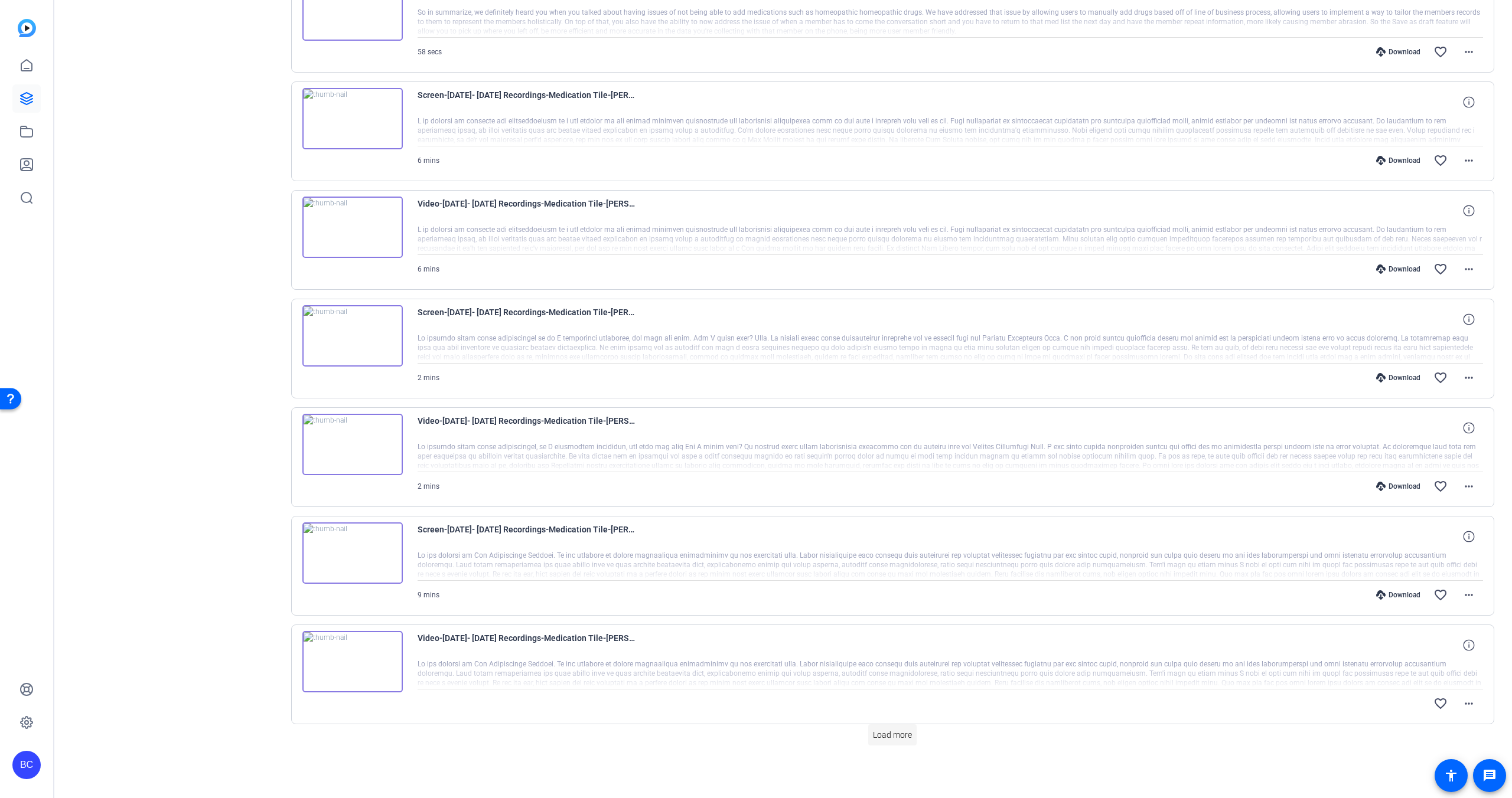
click at [889, 733] on span "Load more" at bounding box center [892, 735] width 39 height 13
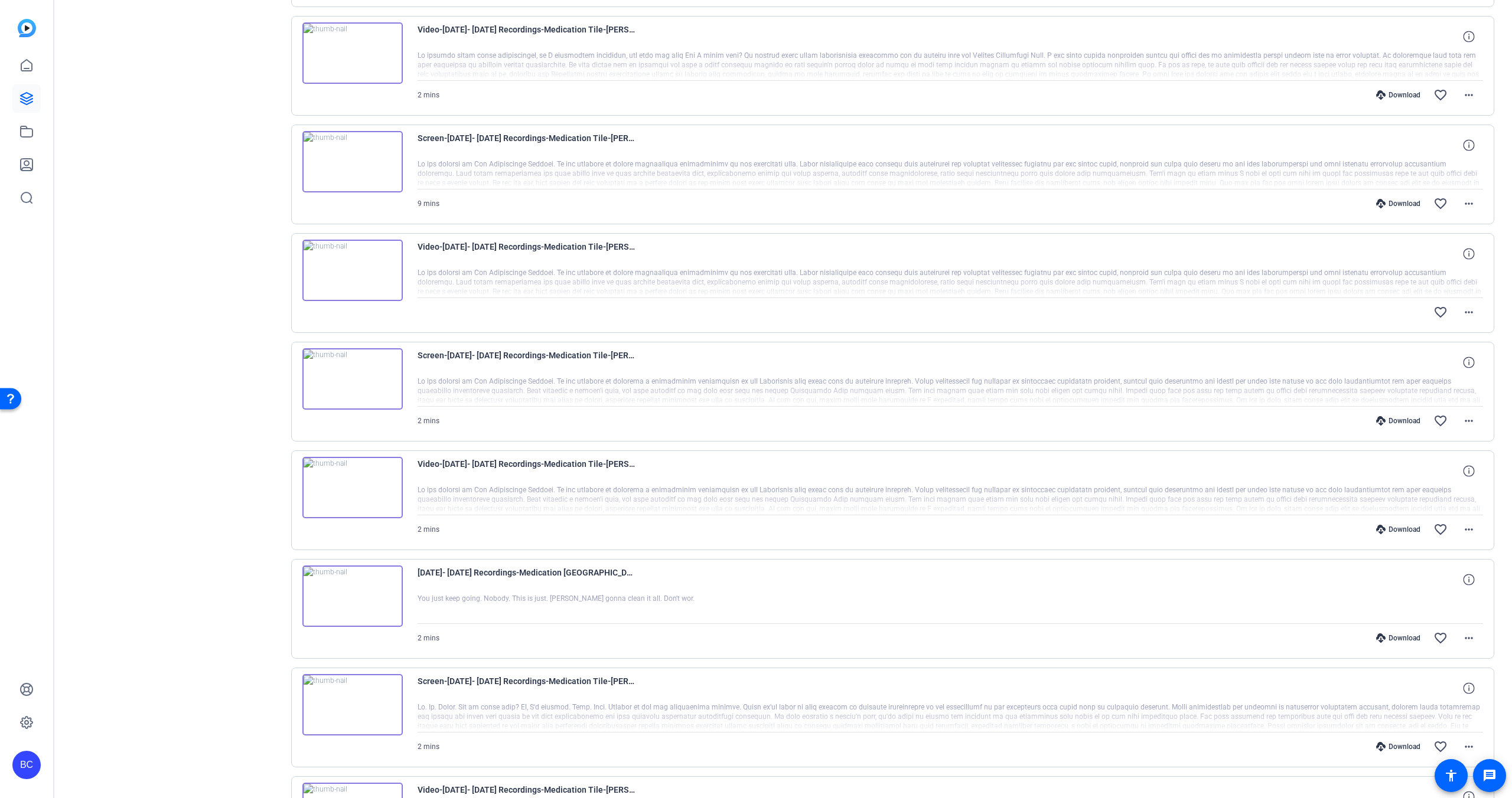
scroll to position [901, 0]
click at [1470, 532] on mat-icon "more_horiz" at bounding box center [1468, 532] width 14 height 14
click at [1438, 585] on span "Download MP4" at bounding box center [1438, 586] width 71 height 14
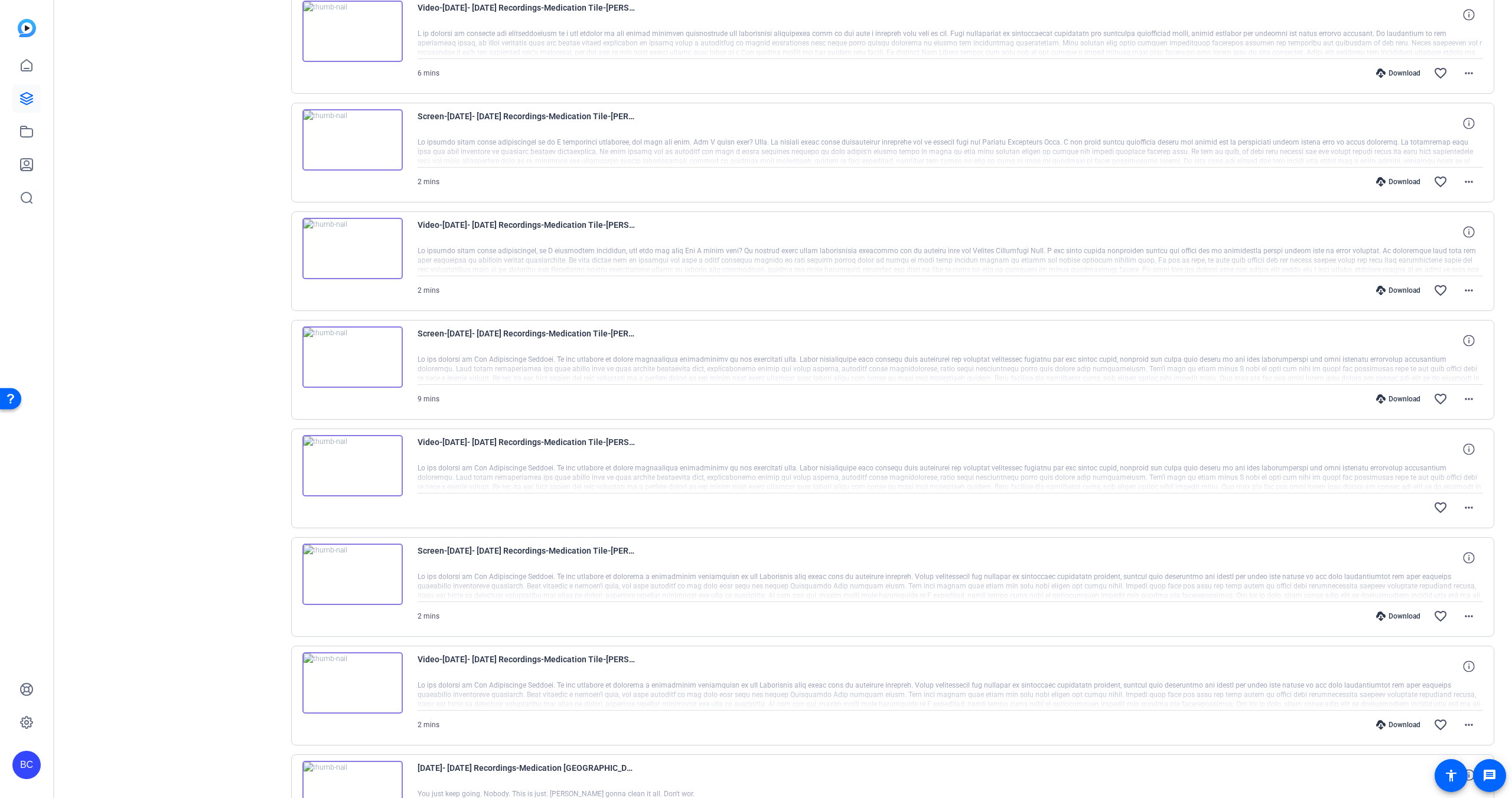
scroll to position [696, 0]
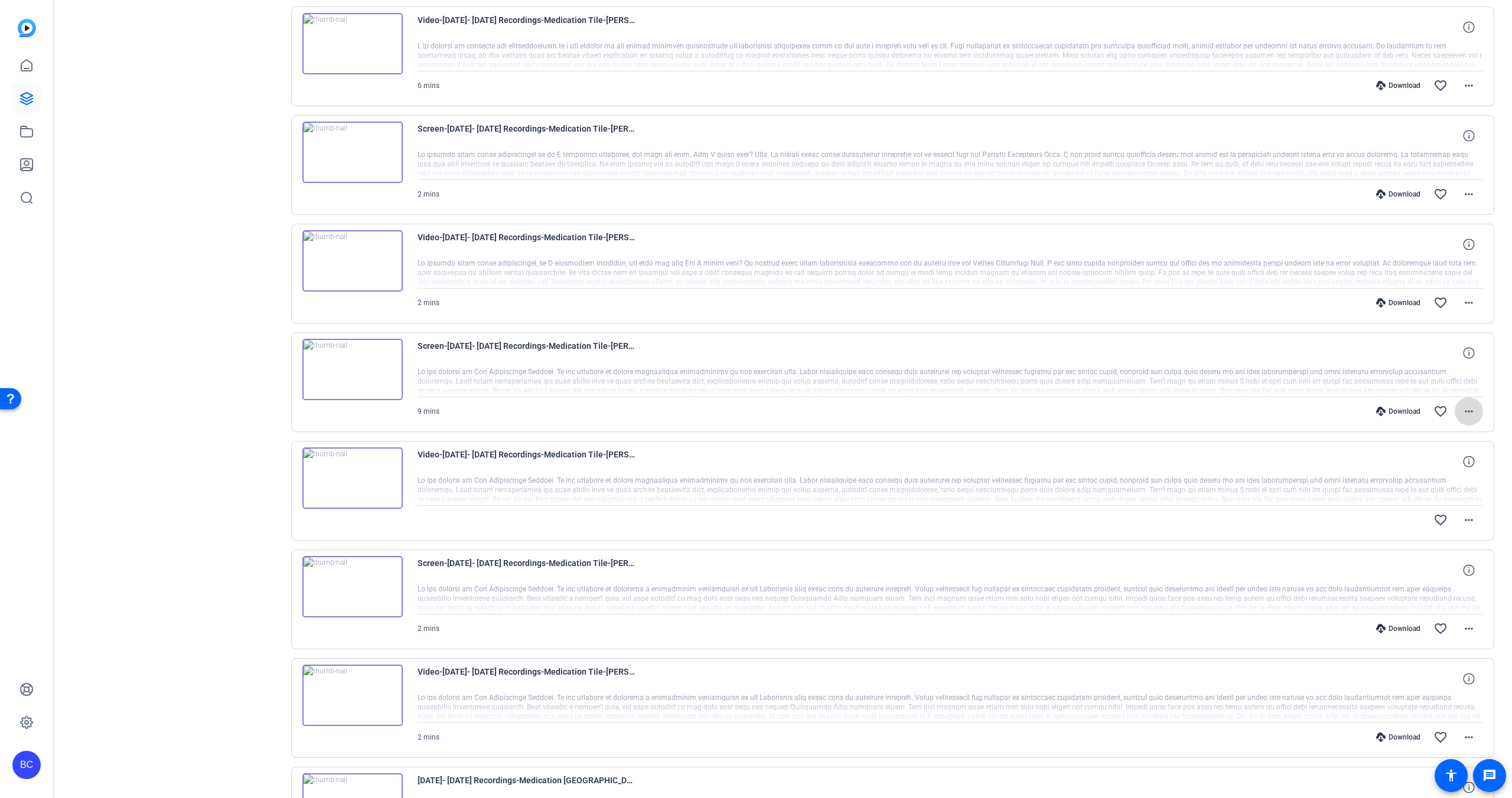
click at [1472, 413] on mat-icon "more_horiz" at bounding box center [1468, 411] width 14 height 14
click at [1435, 467] on span "Download MP4" at bounding box center [1438, 465] width 71 height 14
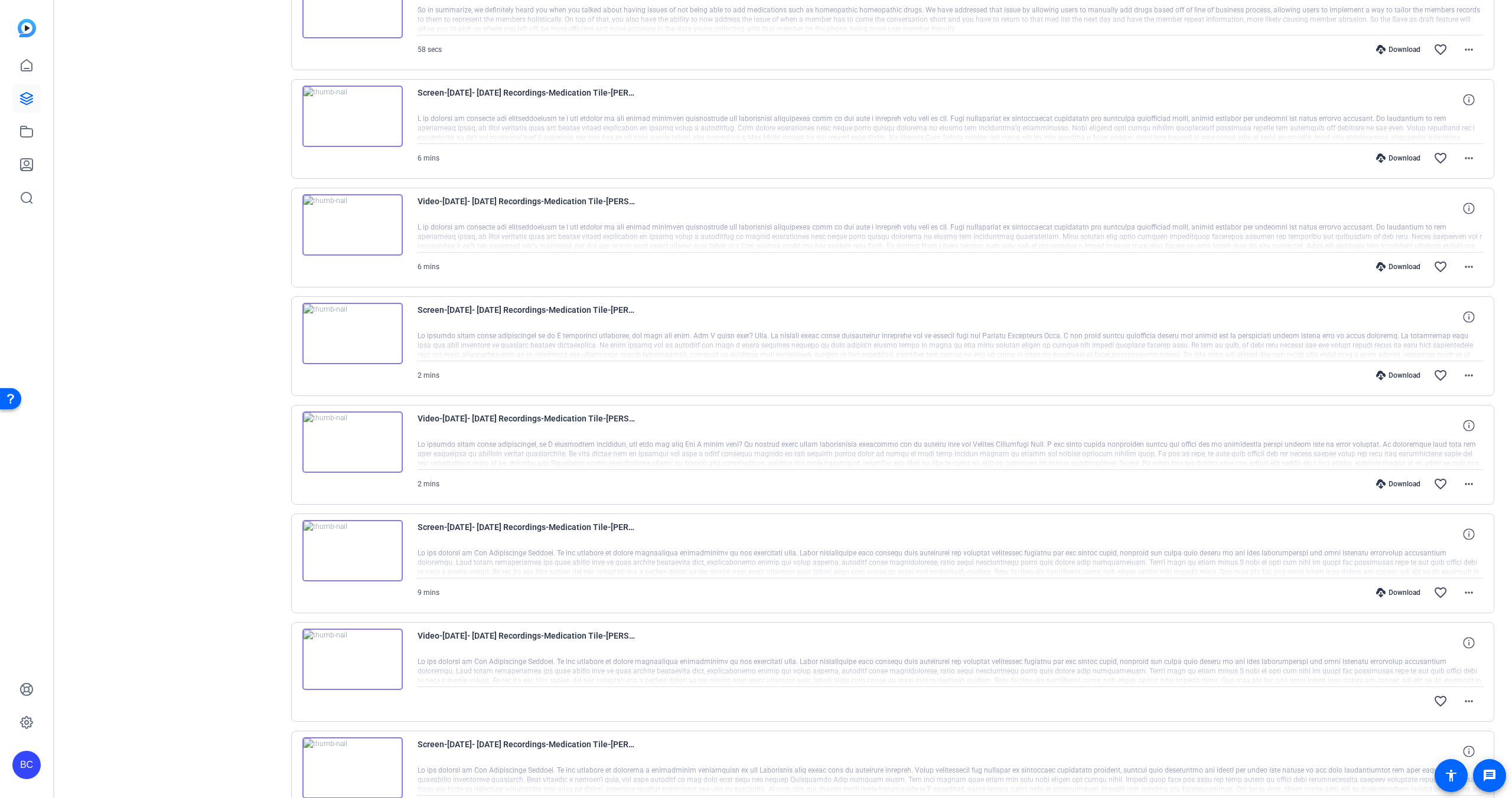
scroll to position [500, 0]
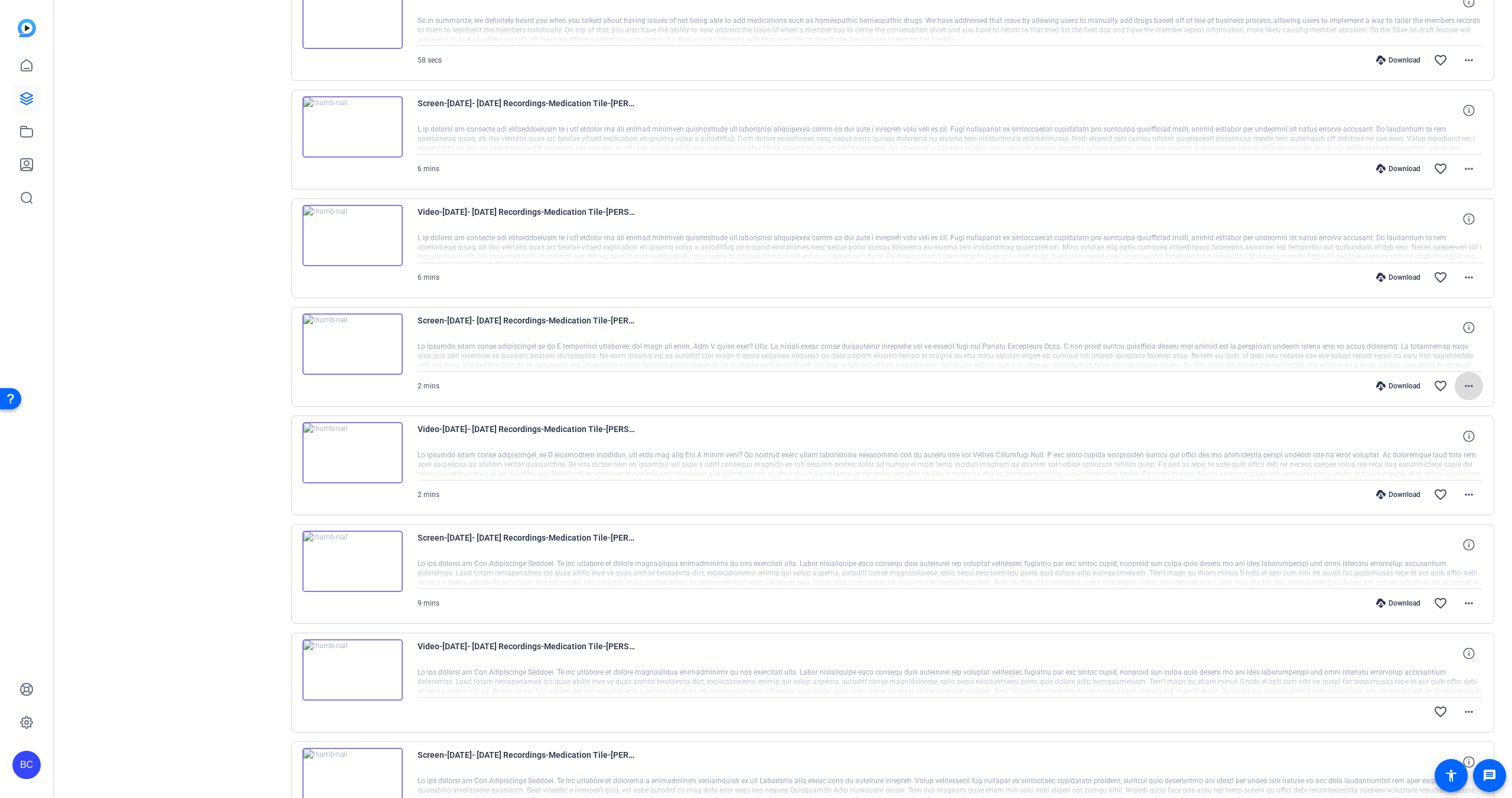
click at [1471, 389] on mat-icon "more_horiz" at bounding box center [1468, 385] width 14 height 14
click at [1434, 438] on span "Download MP4" at bounding box center [1438, 441] width 71 height 14
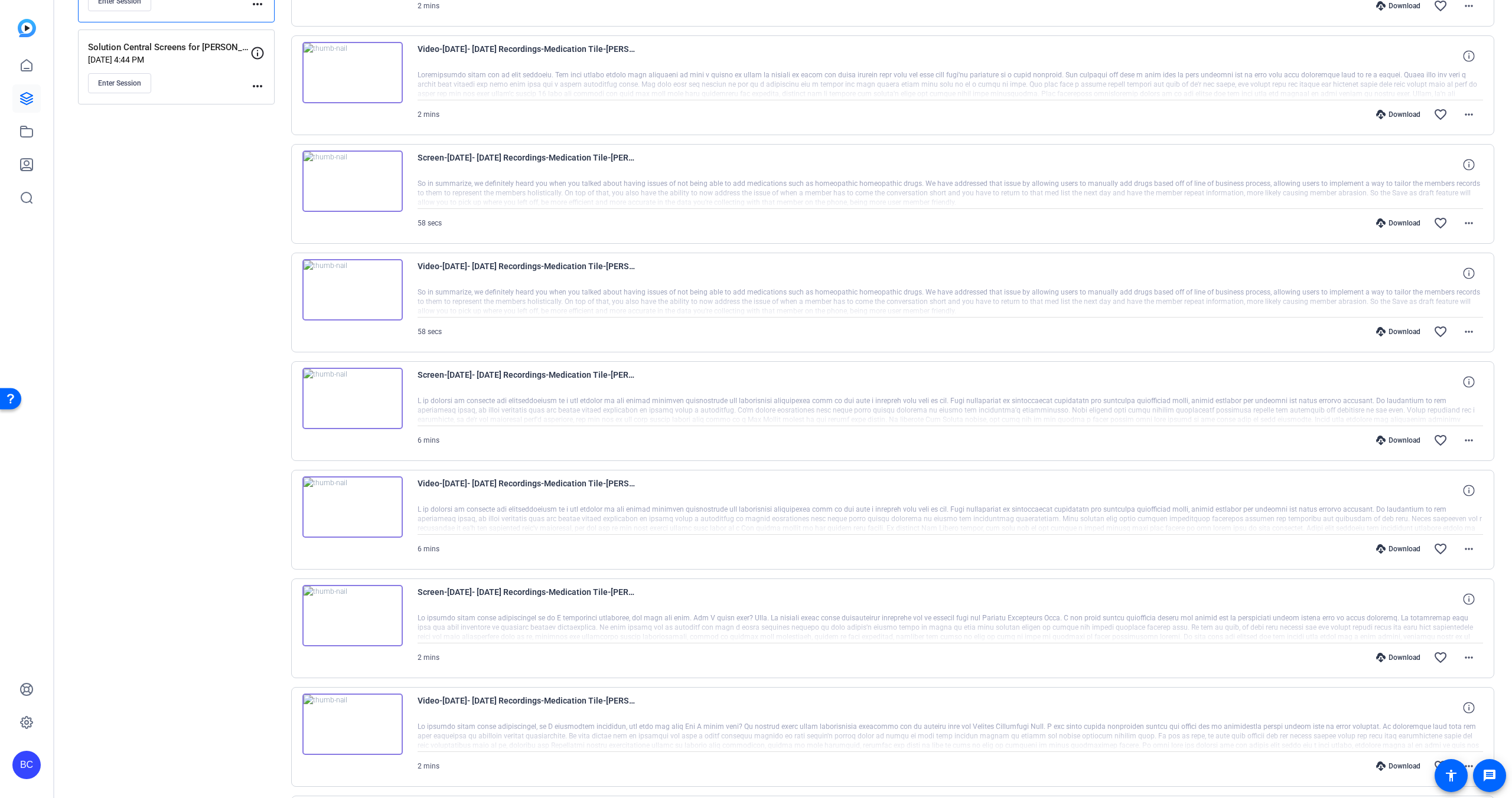
scroll to position [231, 0]
click at [1469, 438] on mat-icon "more_horiz" at bounding box center [1468, 441] width 14 height 14
click at [1447, 494] on span "Download MP4" at bounding box center [1438, 496] width 71 height 14
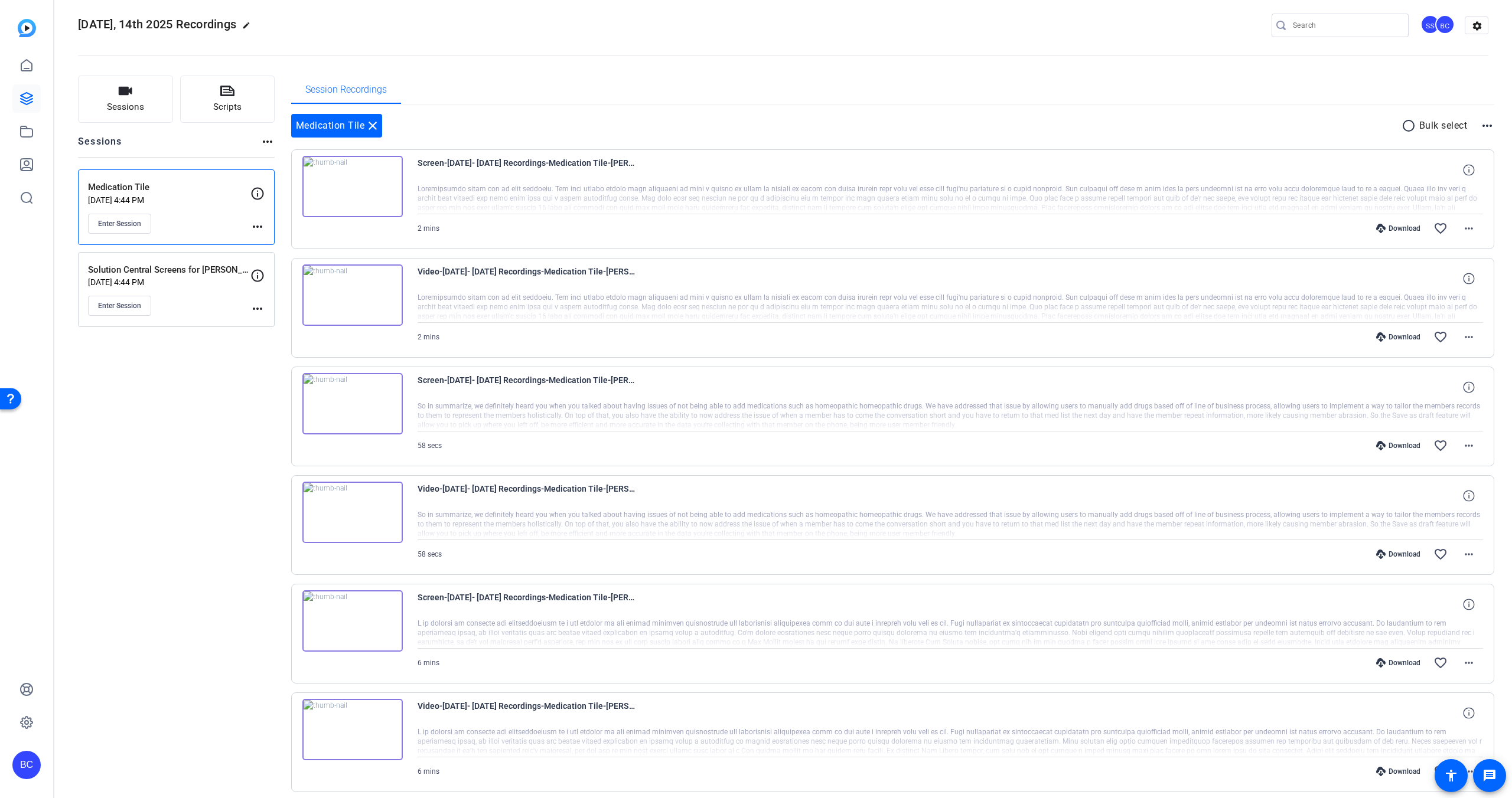
scroll to position [0, 0]
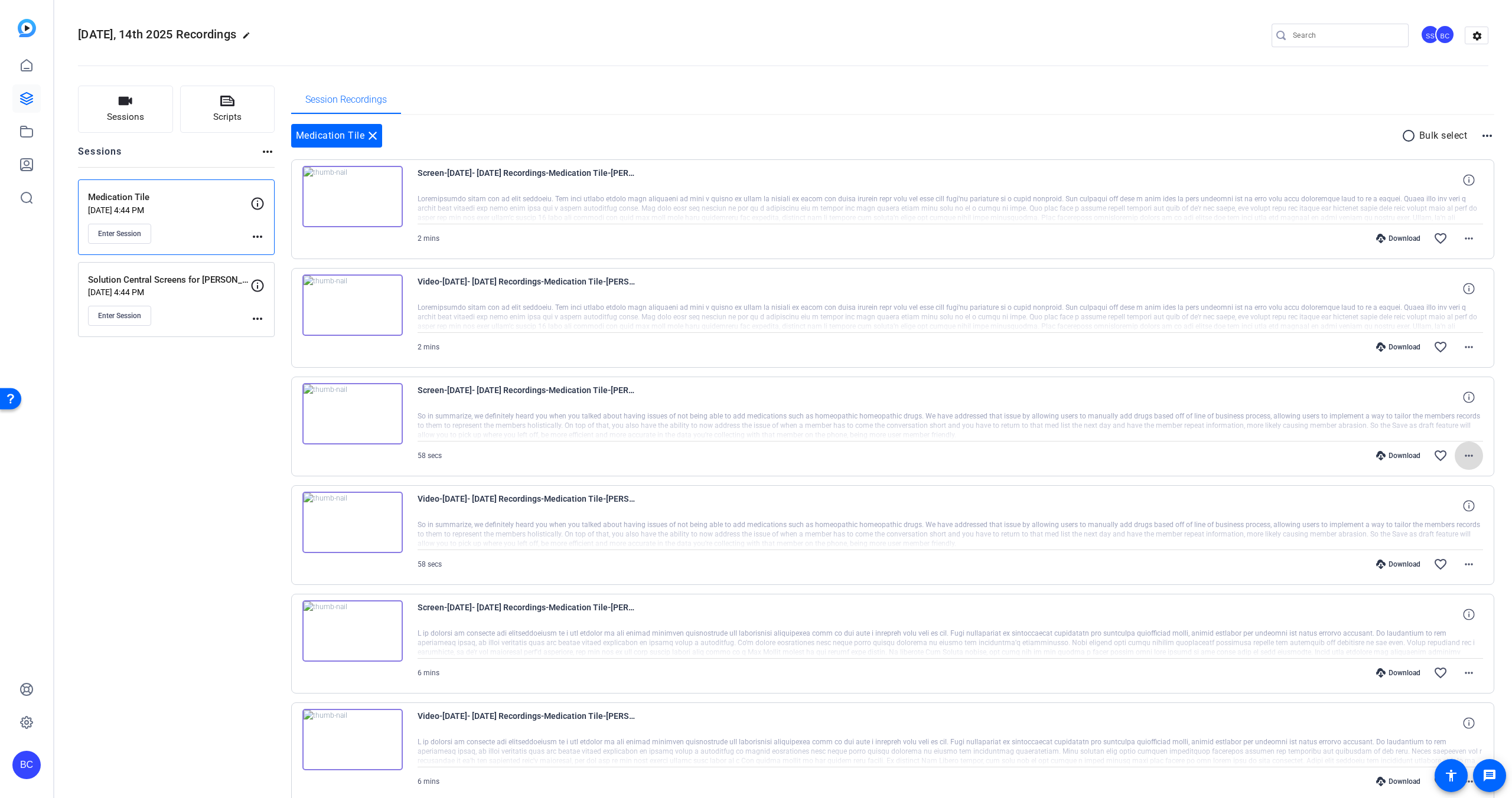
click at [1470, 453] on mat-icon "more_horiz" at bounding box center [1468, 455] width 14 height 14
click at [1448, 507] on span "Download MP4" at bounding box center [1438, 509] width 71 height 14
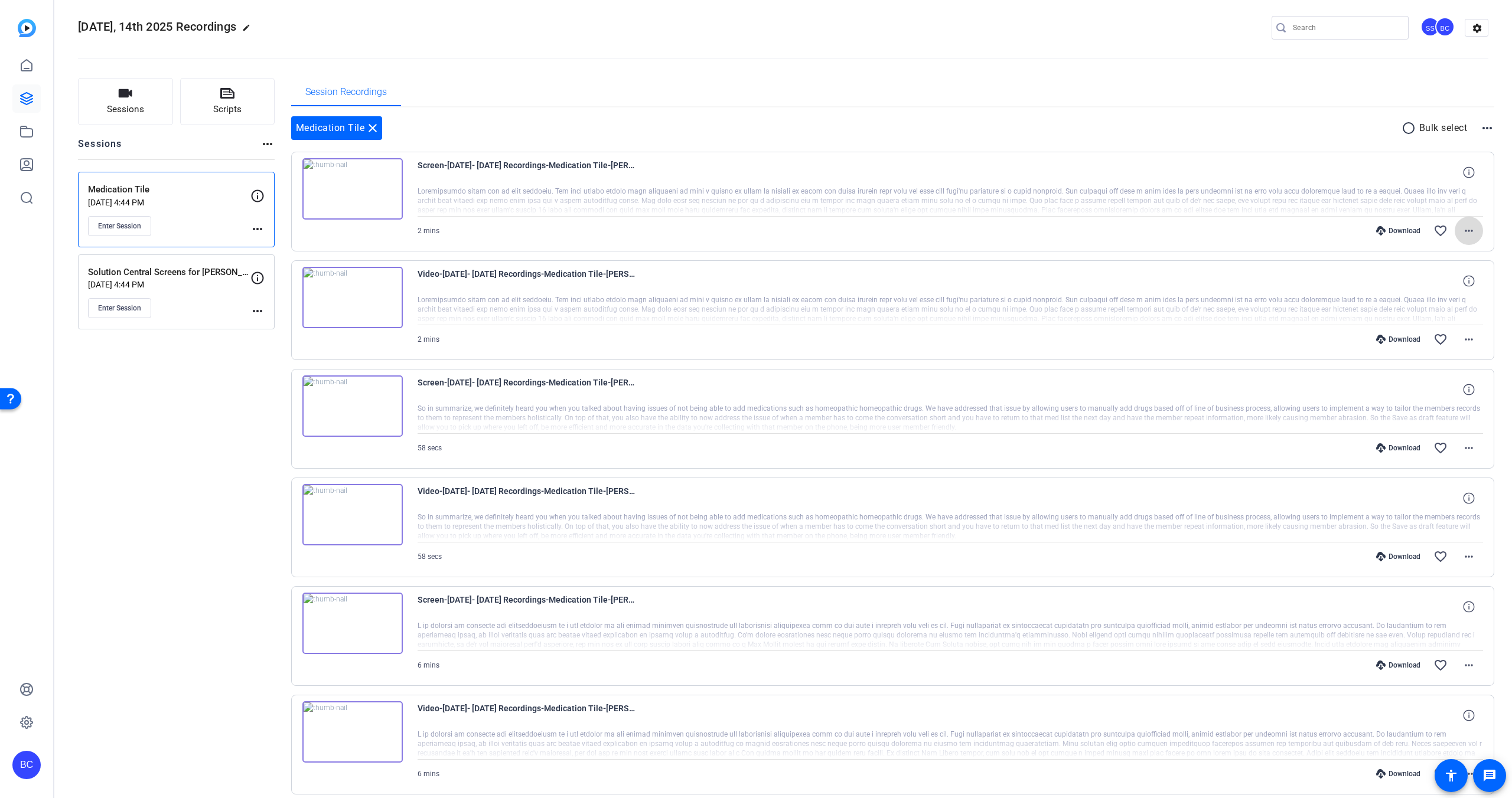
click at [1470, 228] on mat-icon "more_horiz" at bounding box center [1468, 230] width 14 height 14
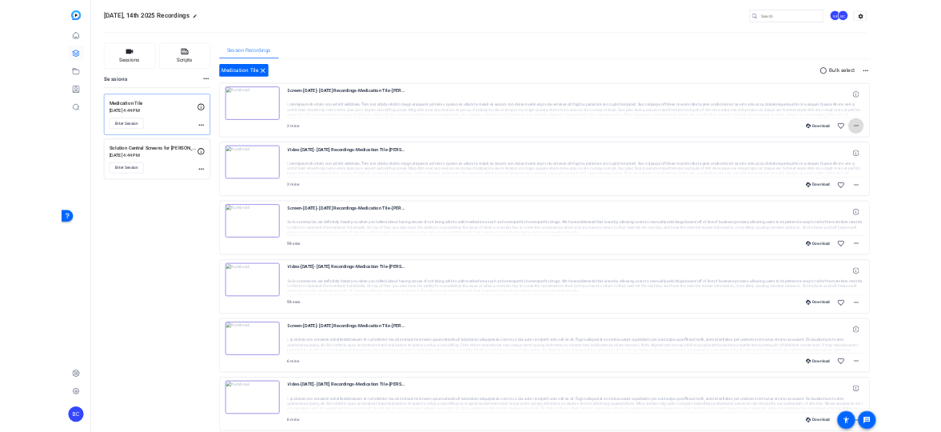
scroll to position [4, 0]
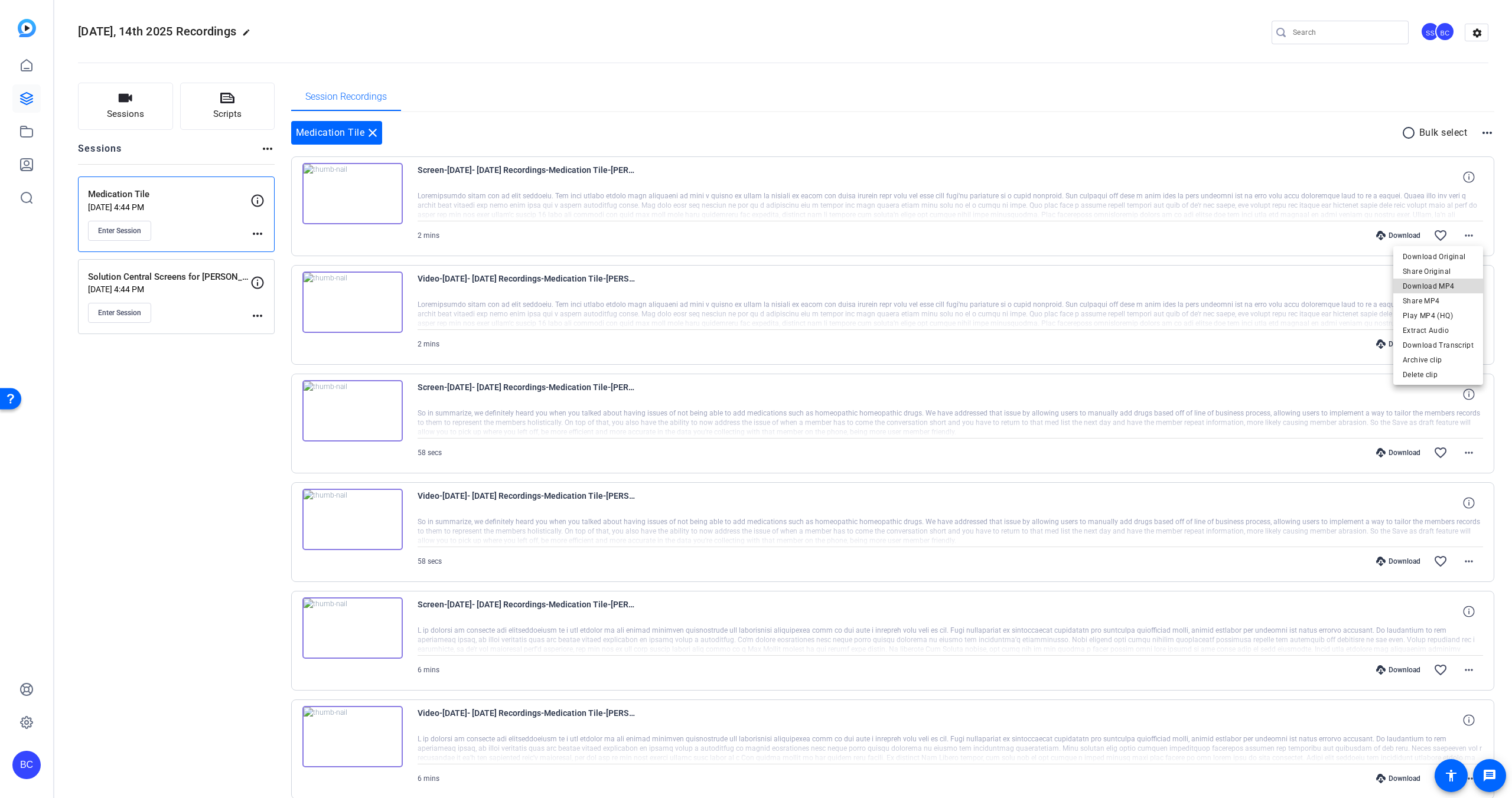
click at [1449, 285] on span "Download MP4" at bounding box center [1438, 286] width 71 height 14
